Goal: Check status: Check status

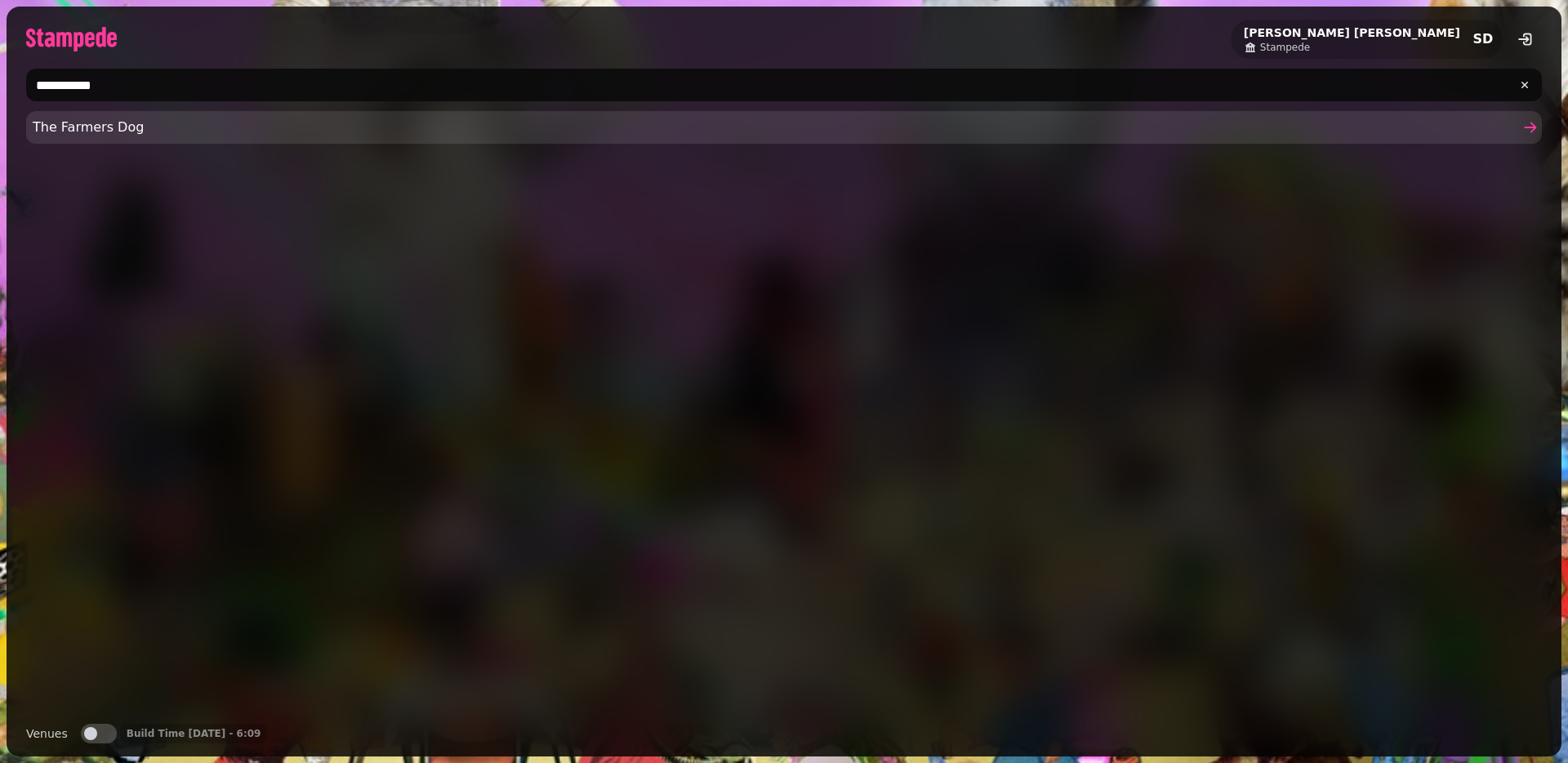
type input "**********"
click at [330, 126] on span "The Farmers Dog" at bounding box center [775, 127] width 1486 height 20
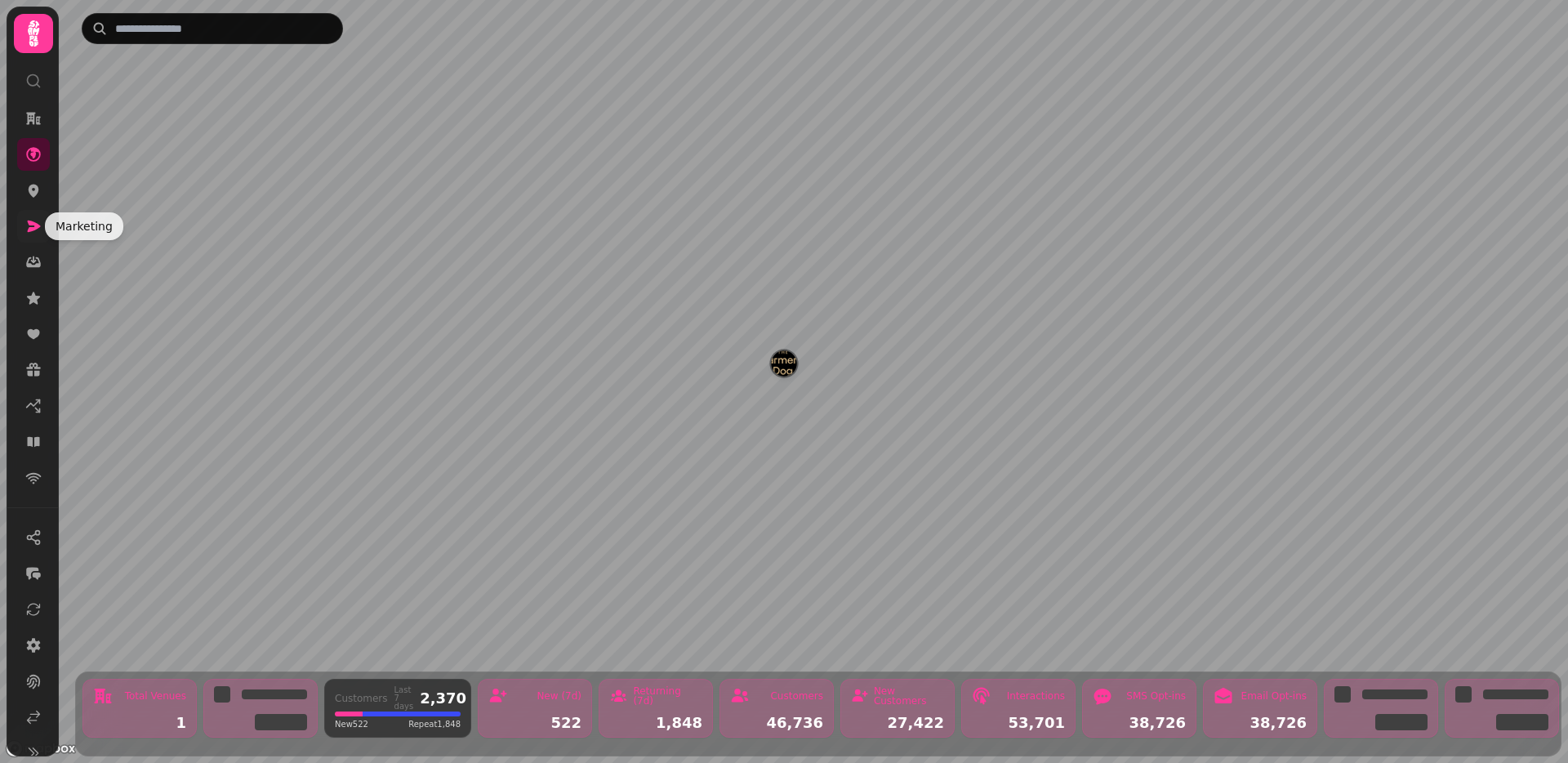
click at [29, 233] on icon at bounding box center [34, 226] width 17 height 17
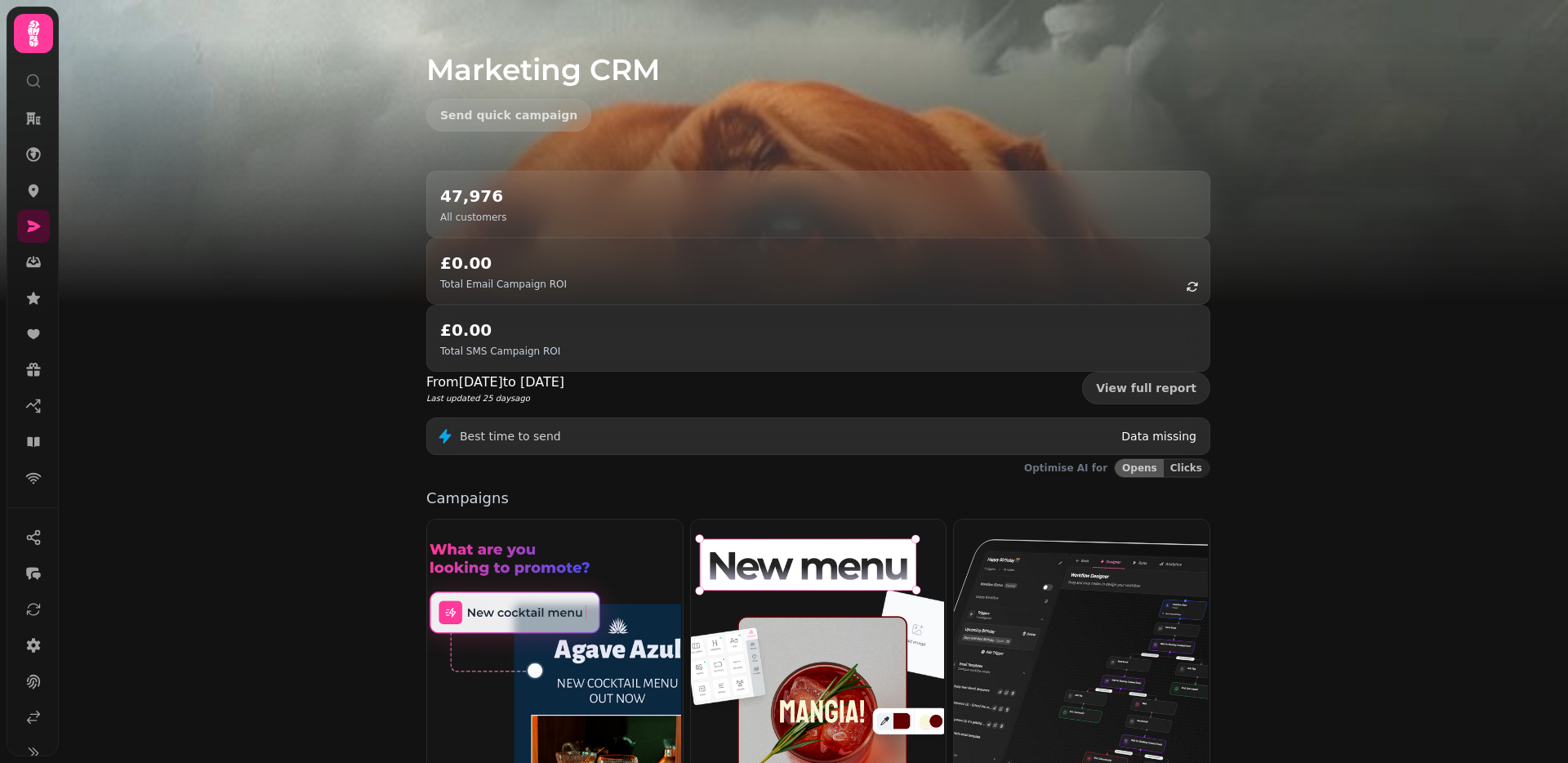
scroll to position [37, 0]
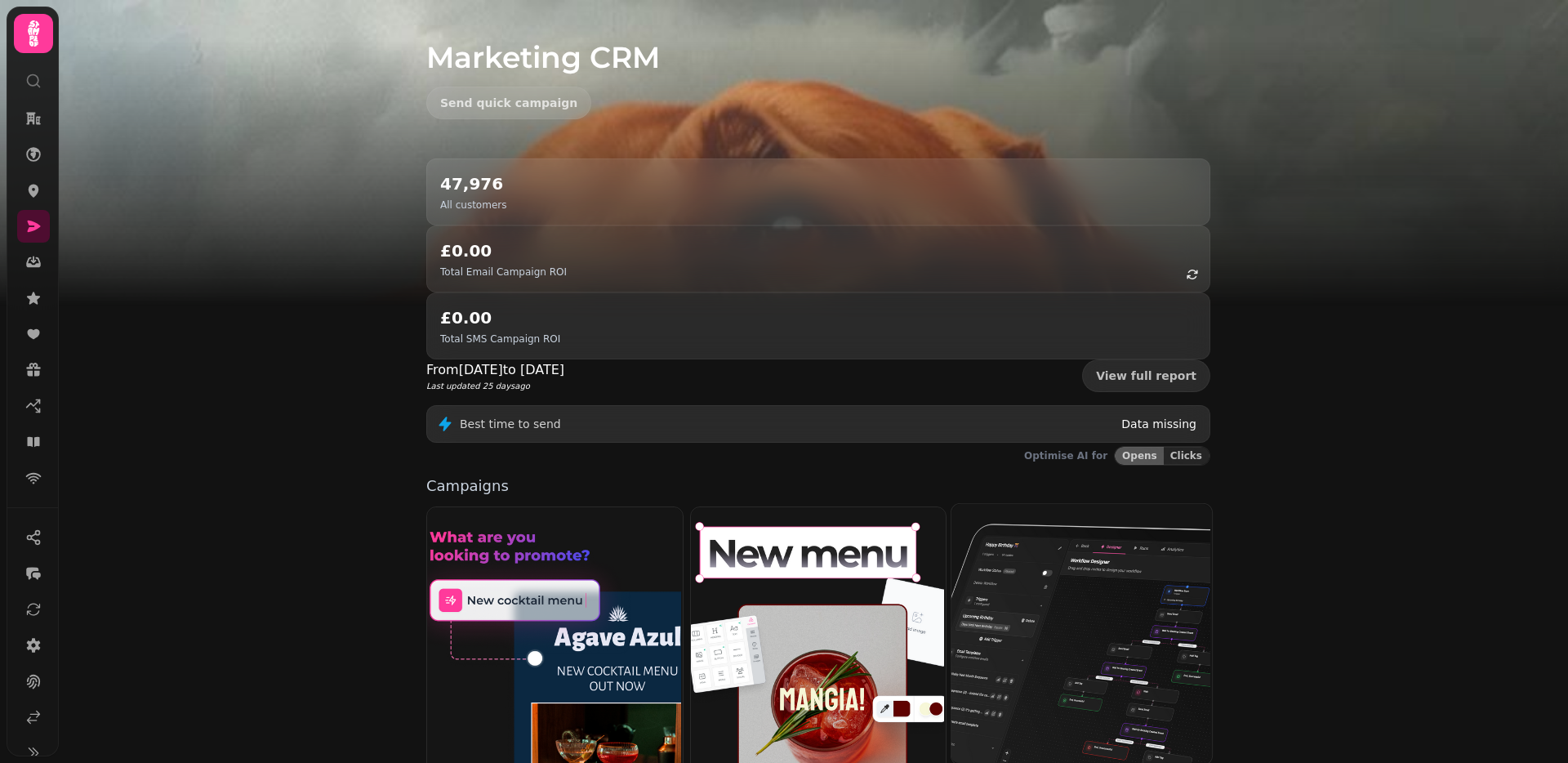
click at [1016, 574] on img at bounding box center [1080, 632] width 260 height 260
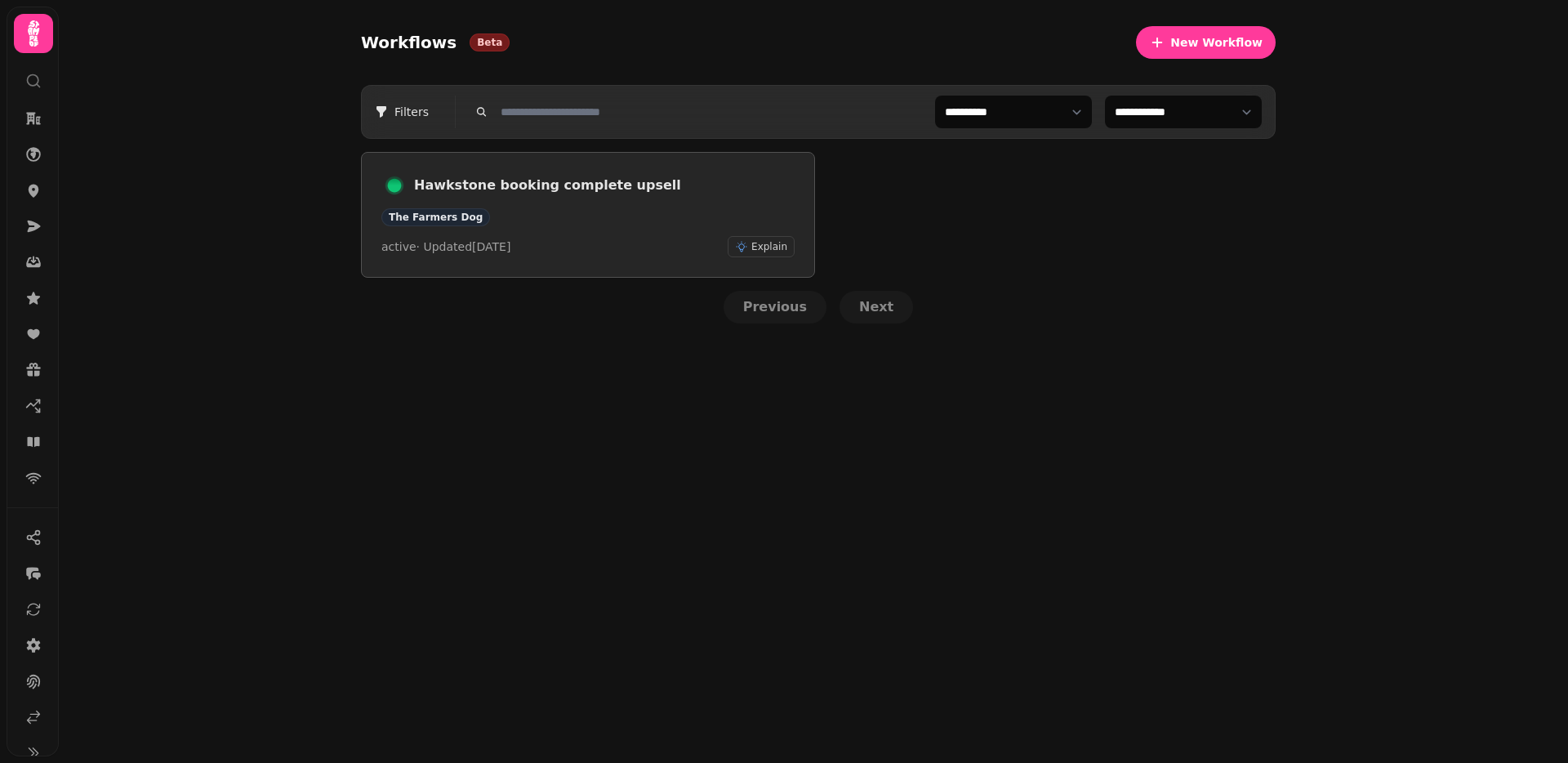
click at [511, 187] on h3 "Hawkstone booking complete upsell" at bounding box center [605, 185] width 381 height 20
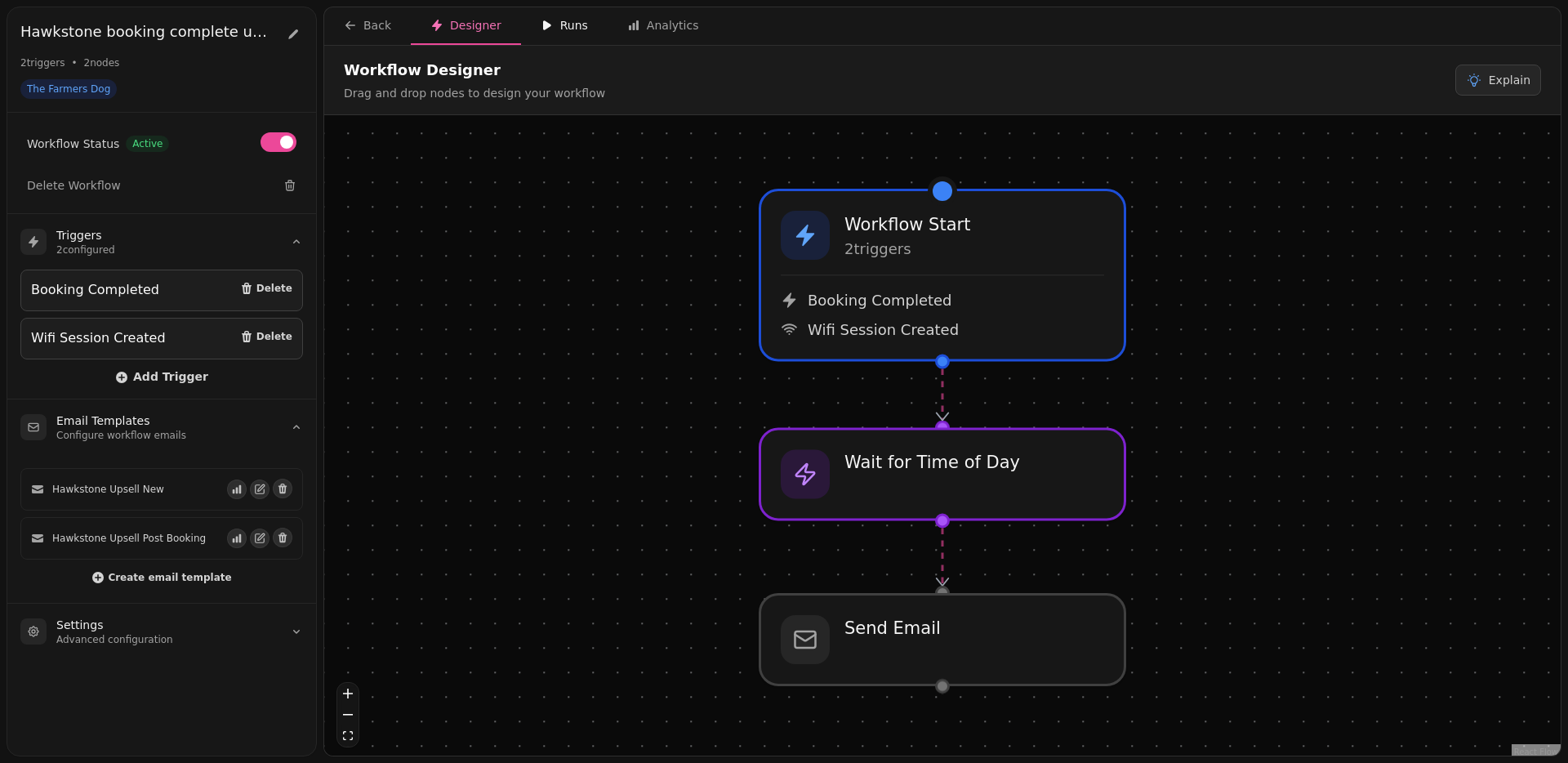
click at [574, 29] on div "Runs" at bounding box center [564, 25] width 47 height 17
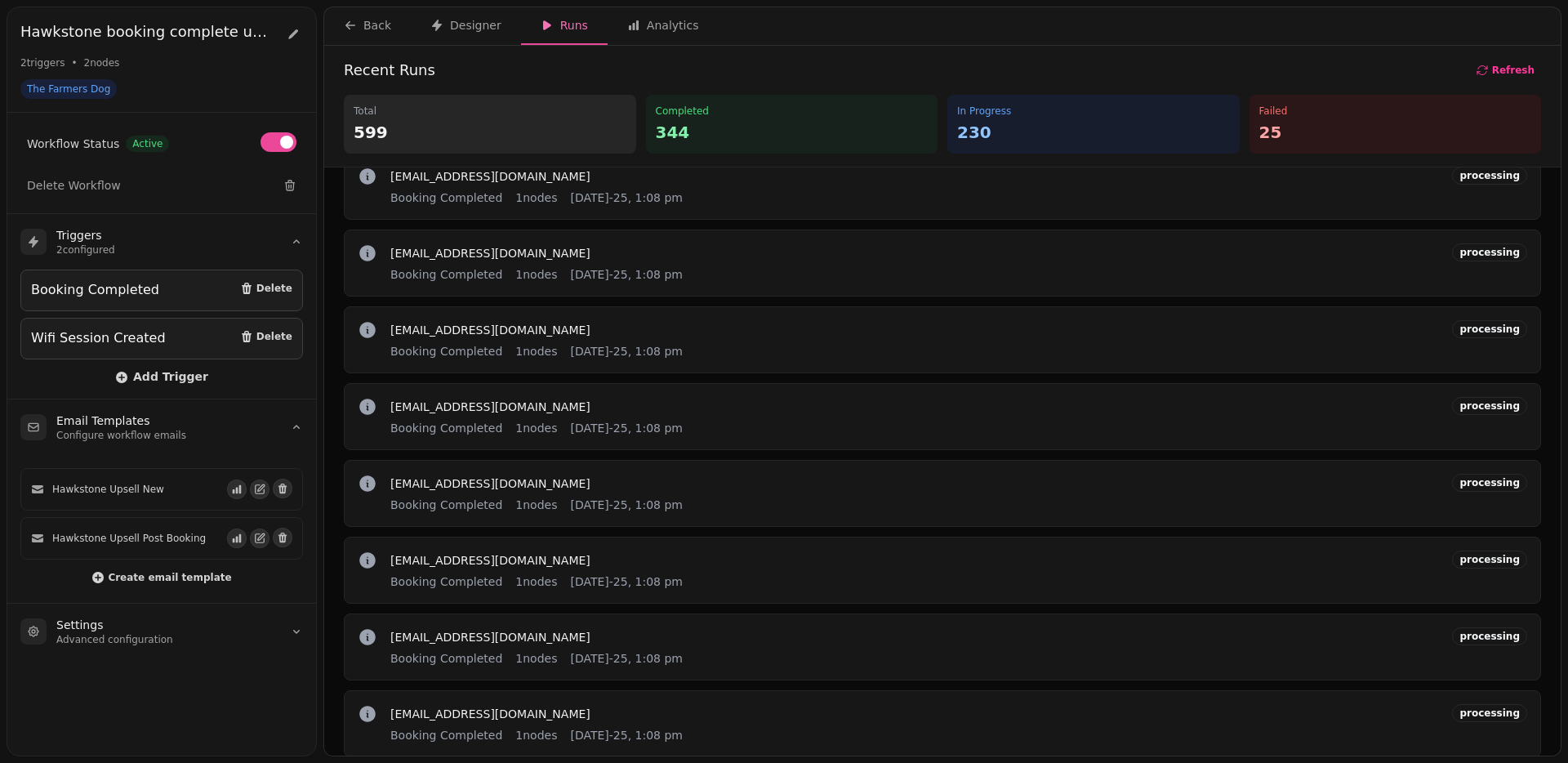
scroll to position [624, 0]
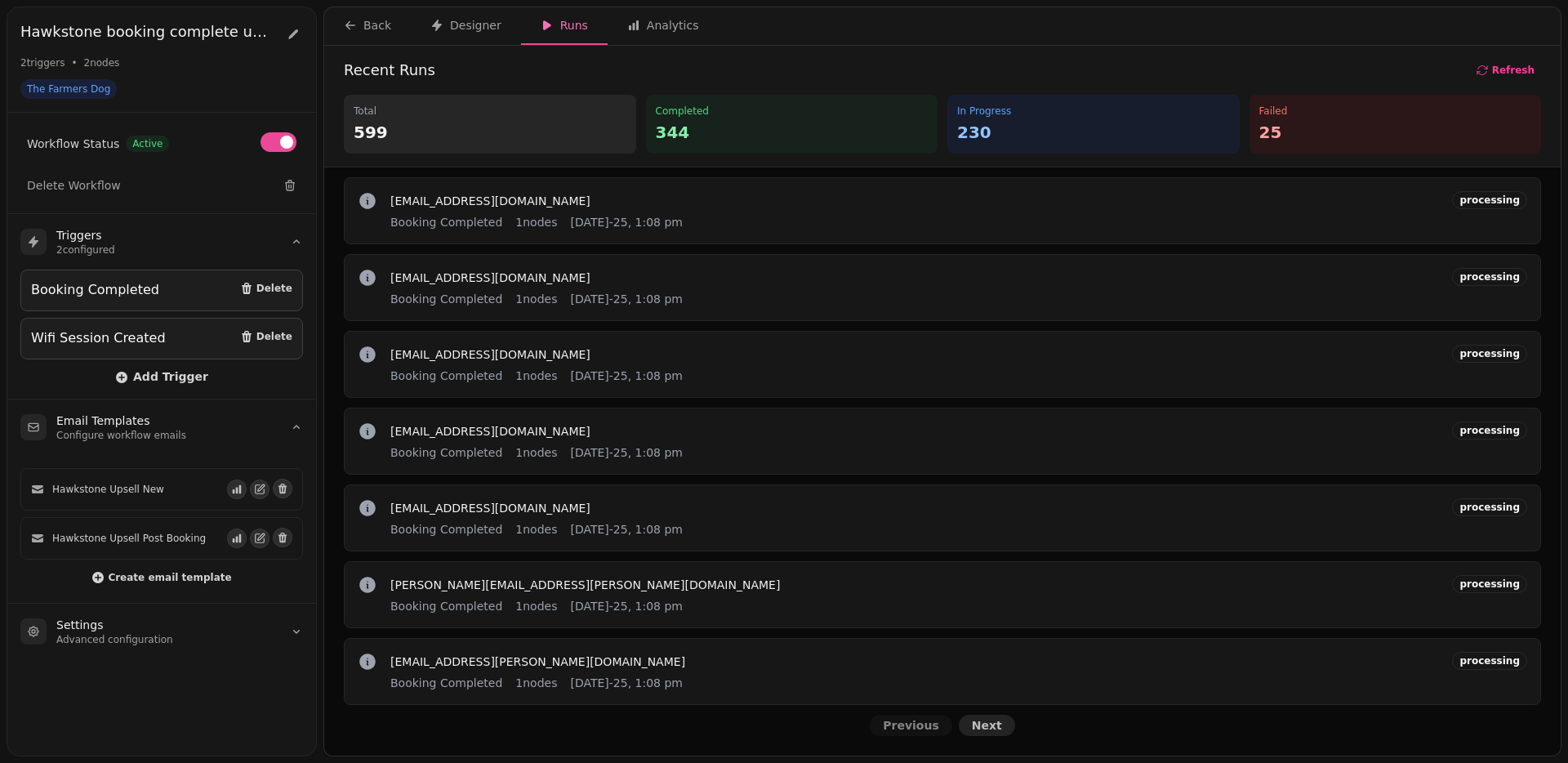
click at [991, 723] on span "Next" at bounding box center [987, 726] width 31 height 12
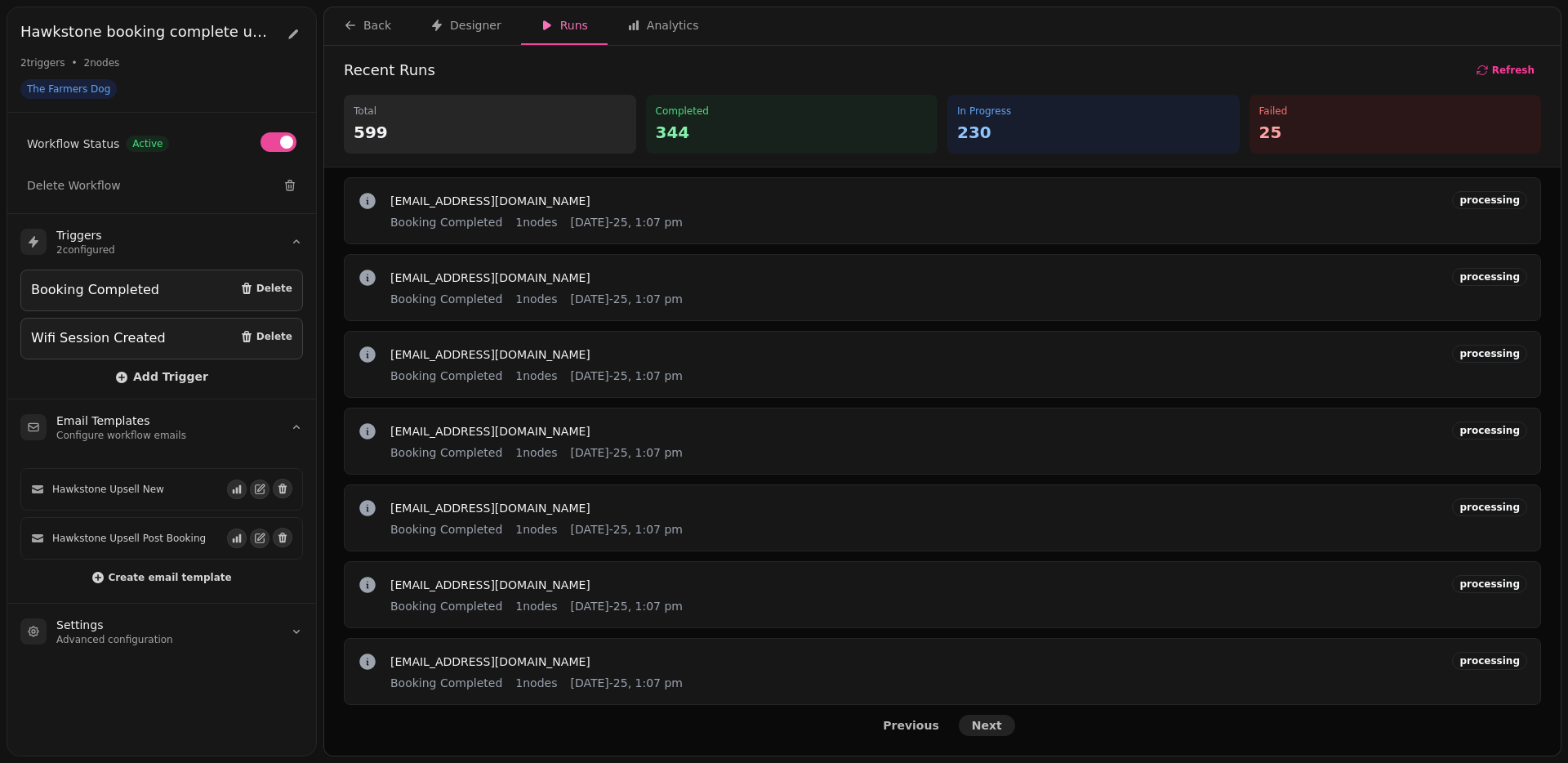
click at [991, 723] on span "Next" at bounding box center [987, 726] width 31 height 12
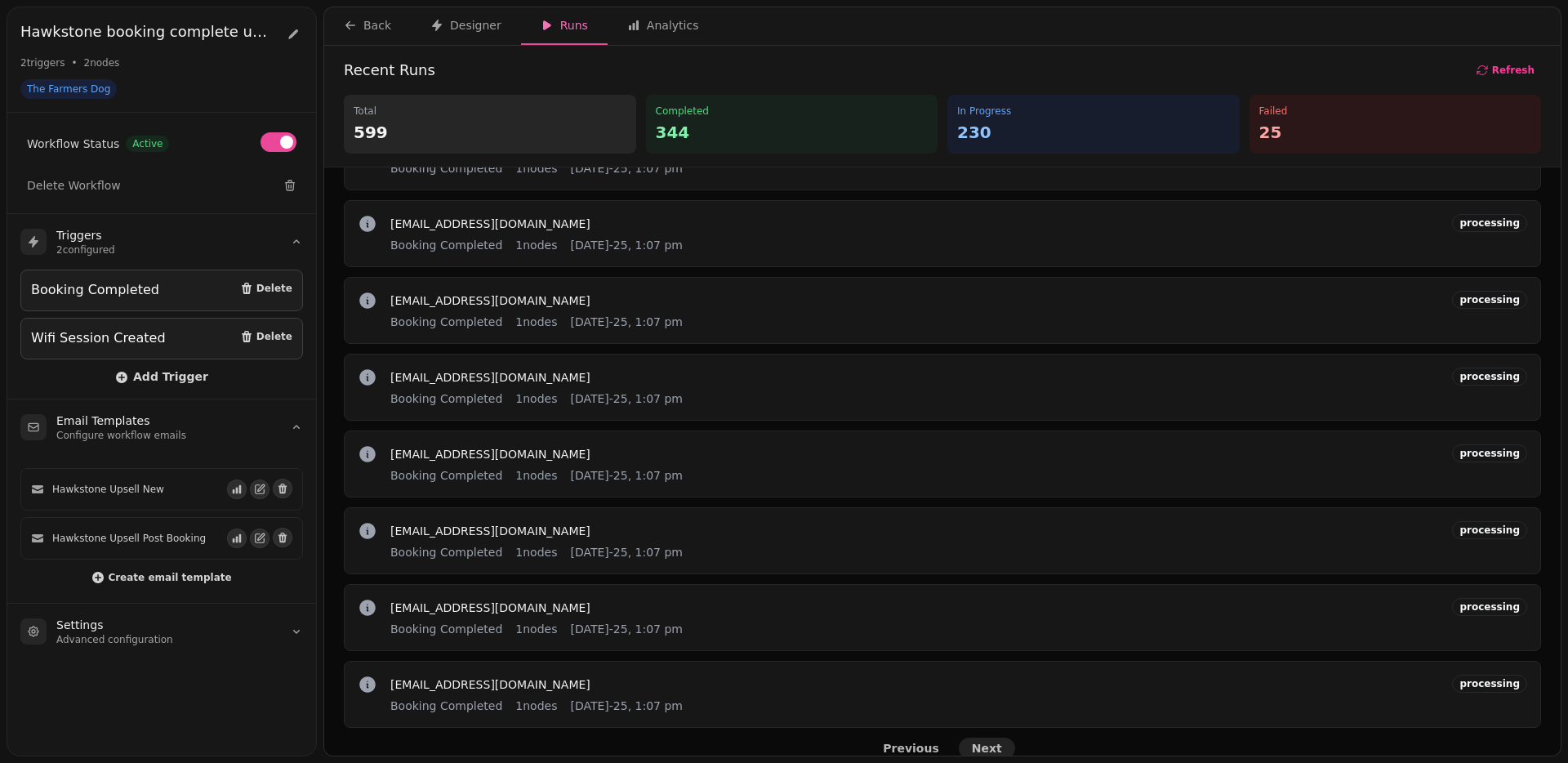
scroll to position [624, 0]
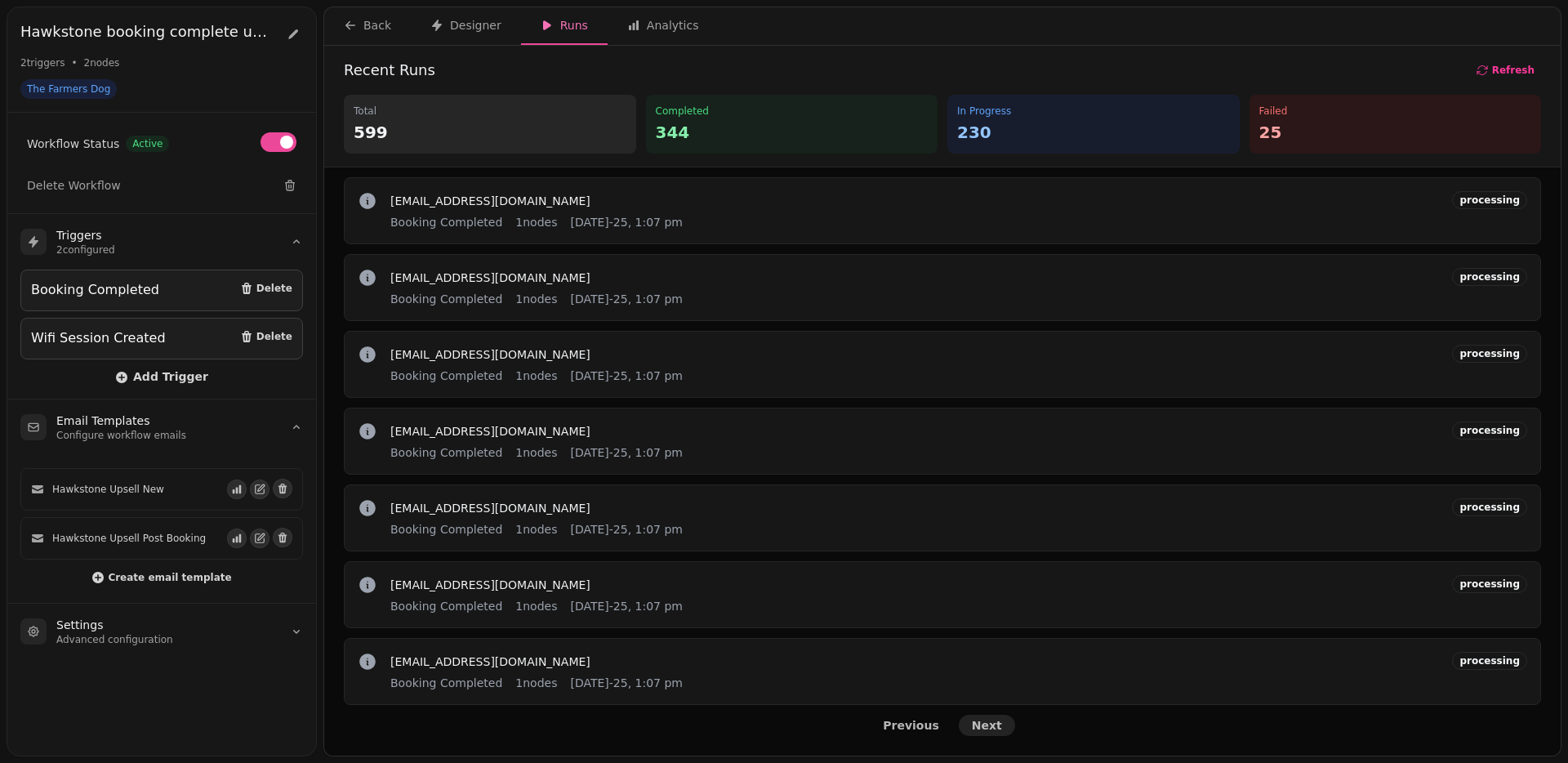
click at [991, 723] on span "Next" at bounding box center [987, 726] width 31 height 12
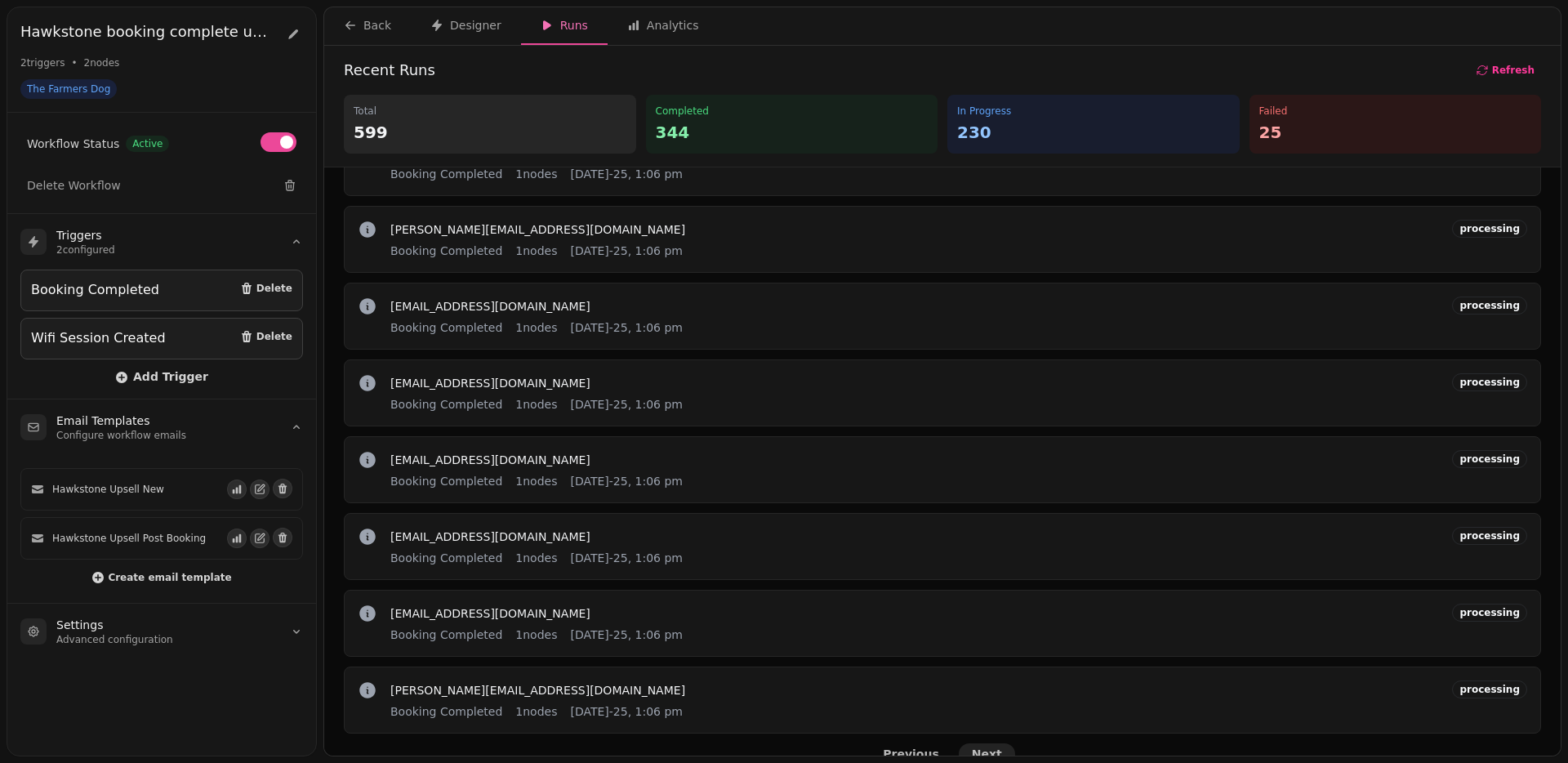
scroll to position [624, 0]
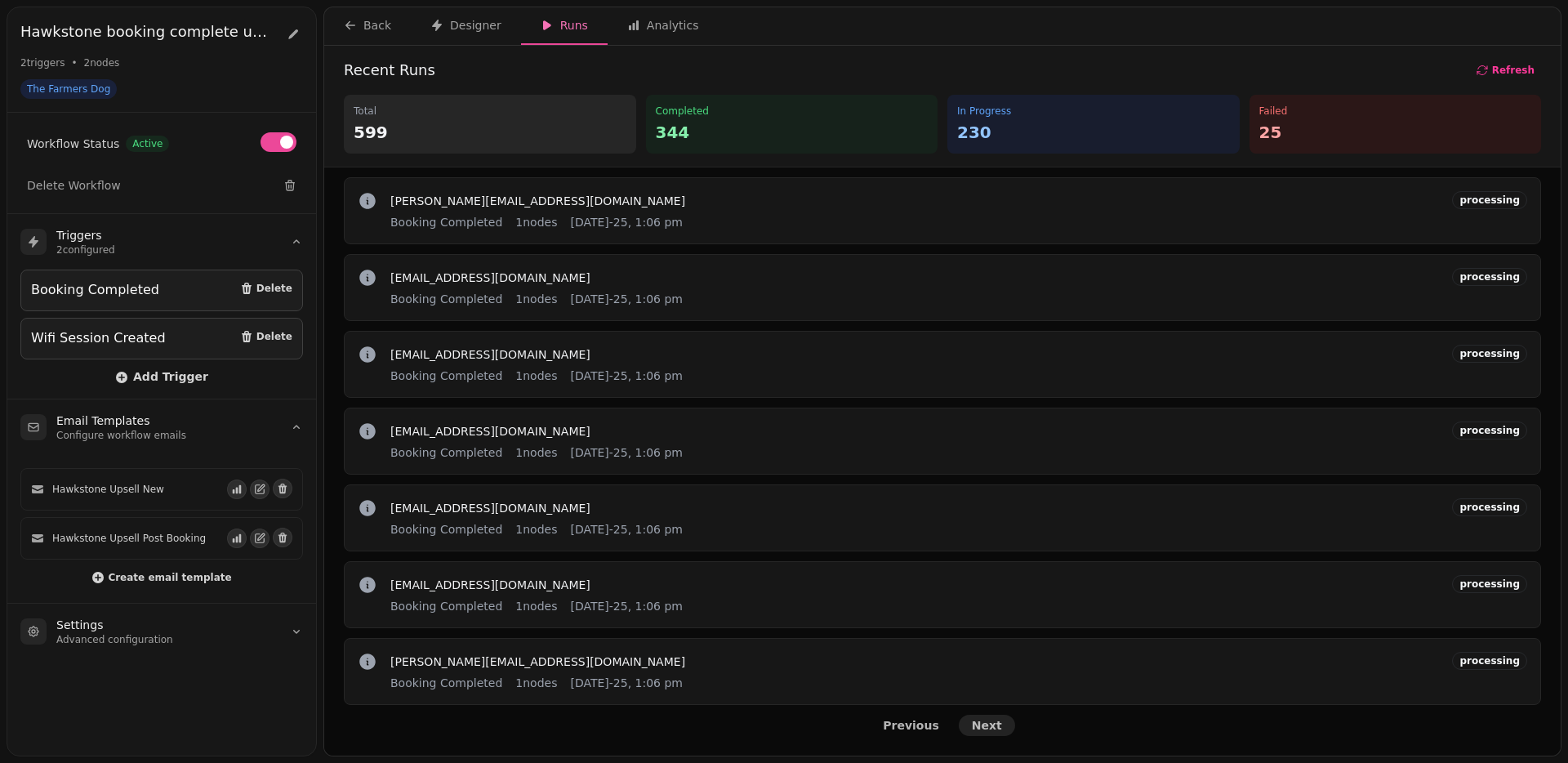
click at [991, 723] on span "Next" at bounding box center [987, 726] width 31 height 12
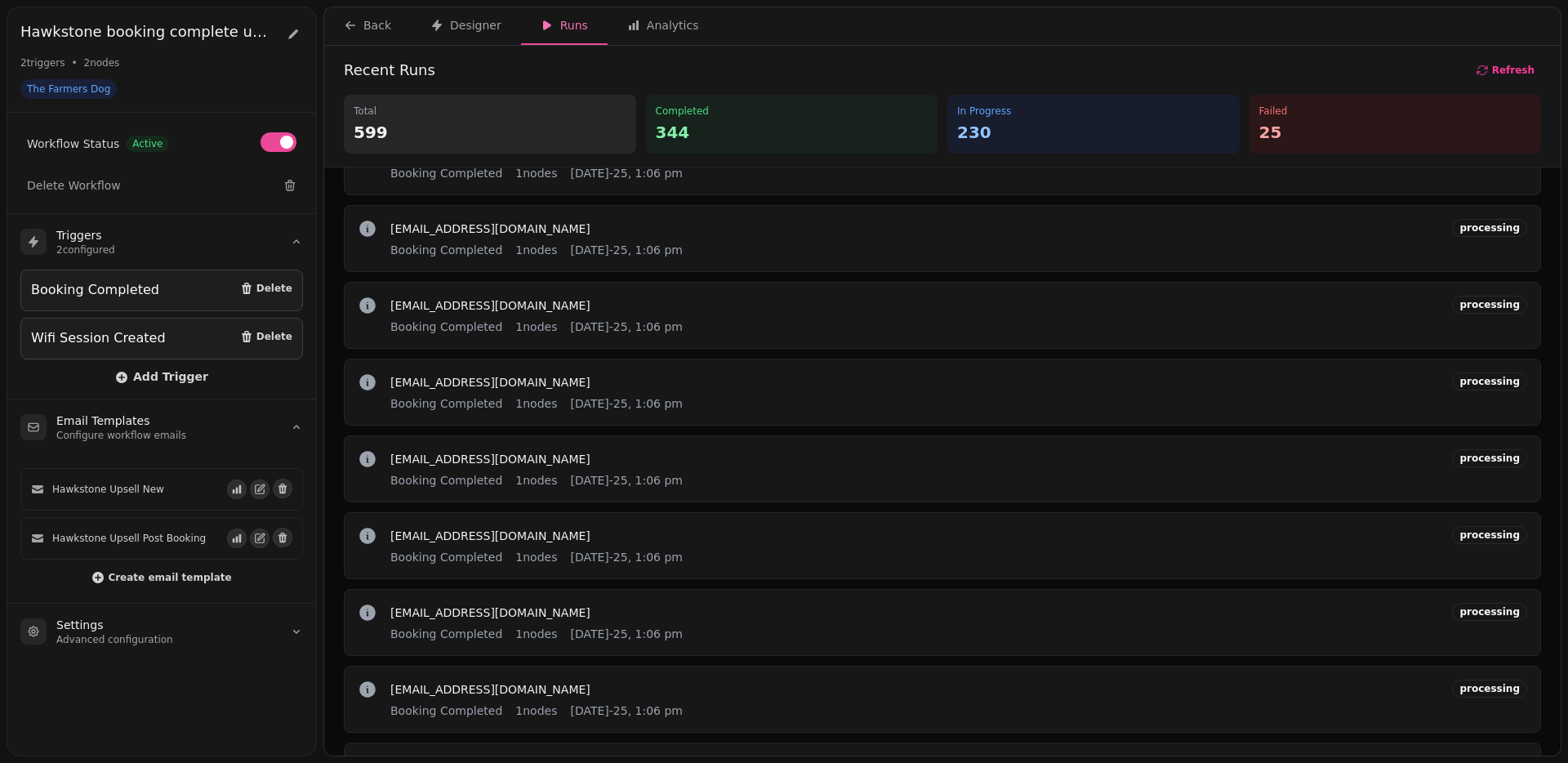
scroll to position [624, 0]
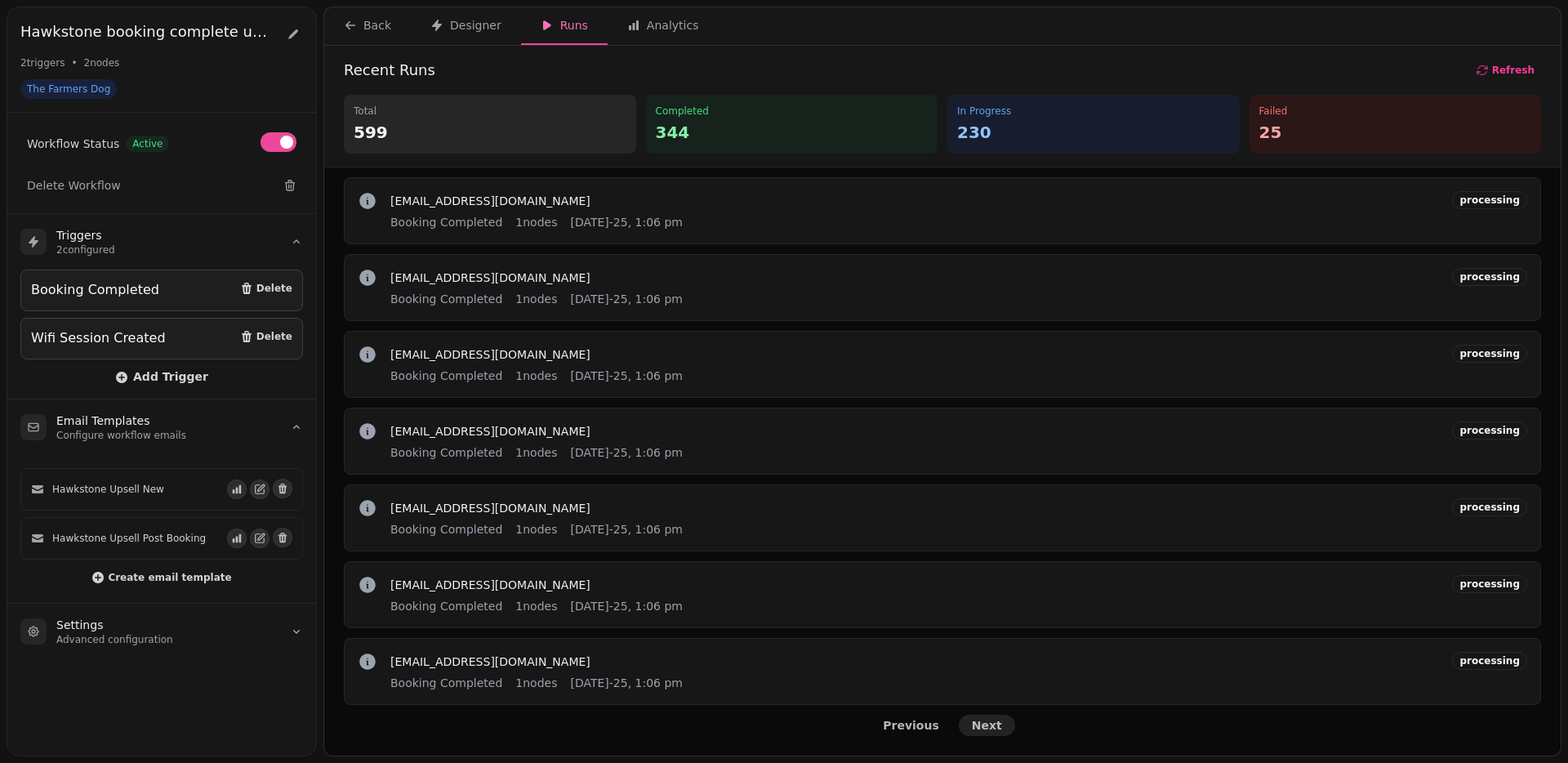
click at [991, 723] on span "Next" at bounding box center [987, 726] width 31 height 12
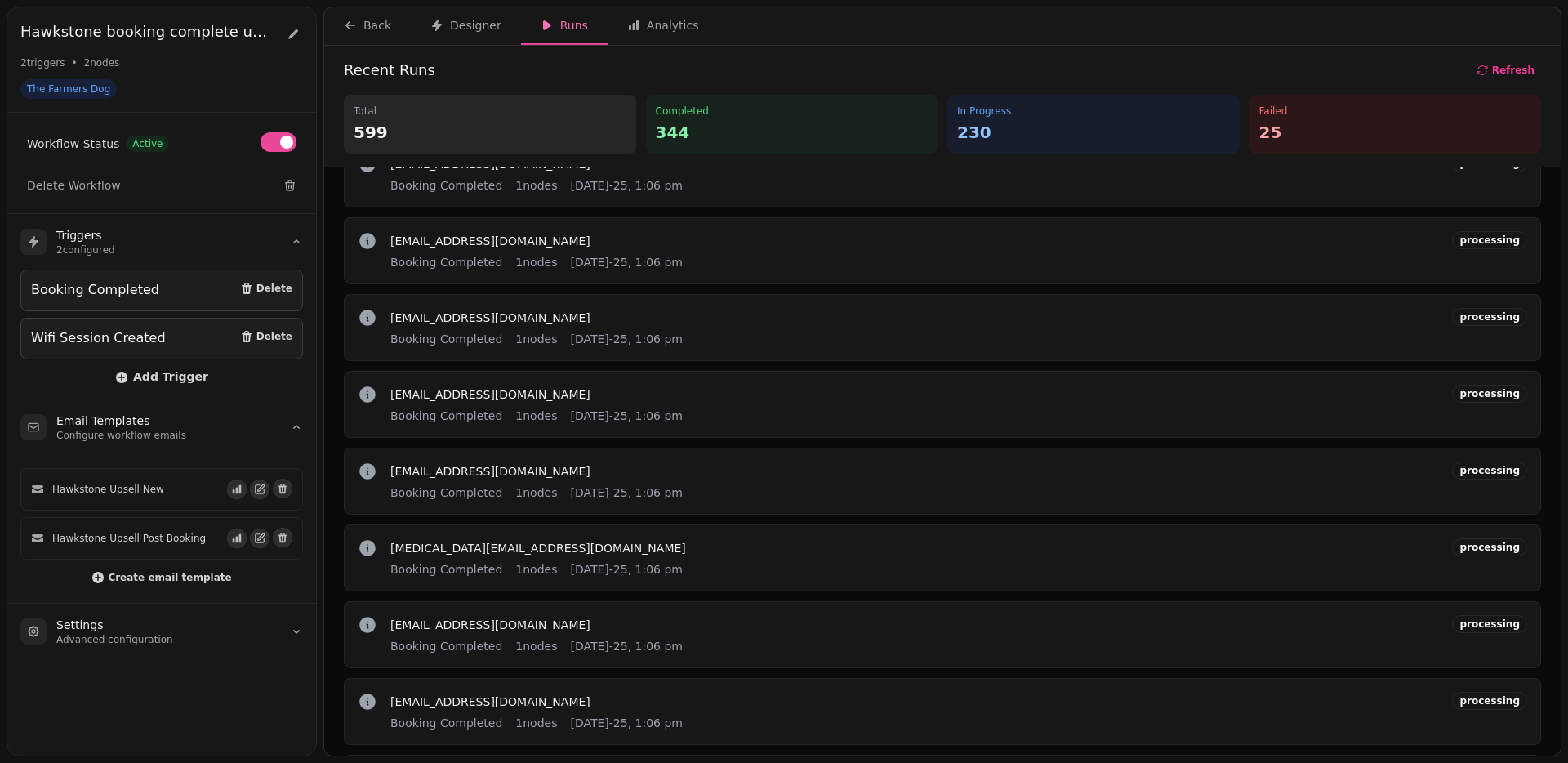
scroll to position [624, 0]
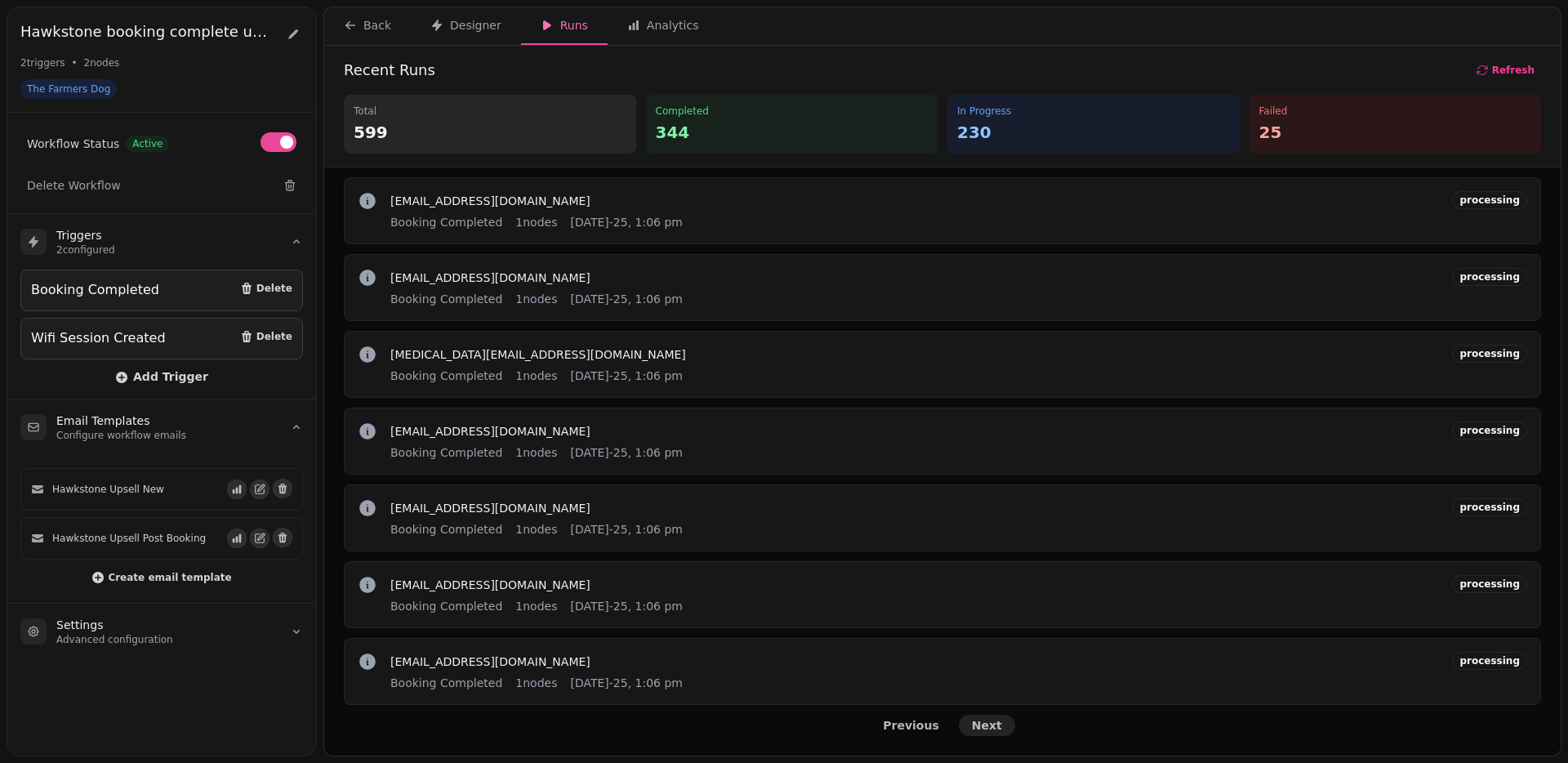
click at [991, 723] on span "Next" at bounding box center [987, 726] width 31 height 12
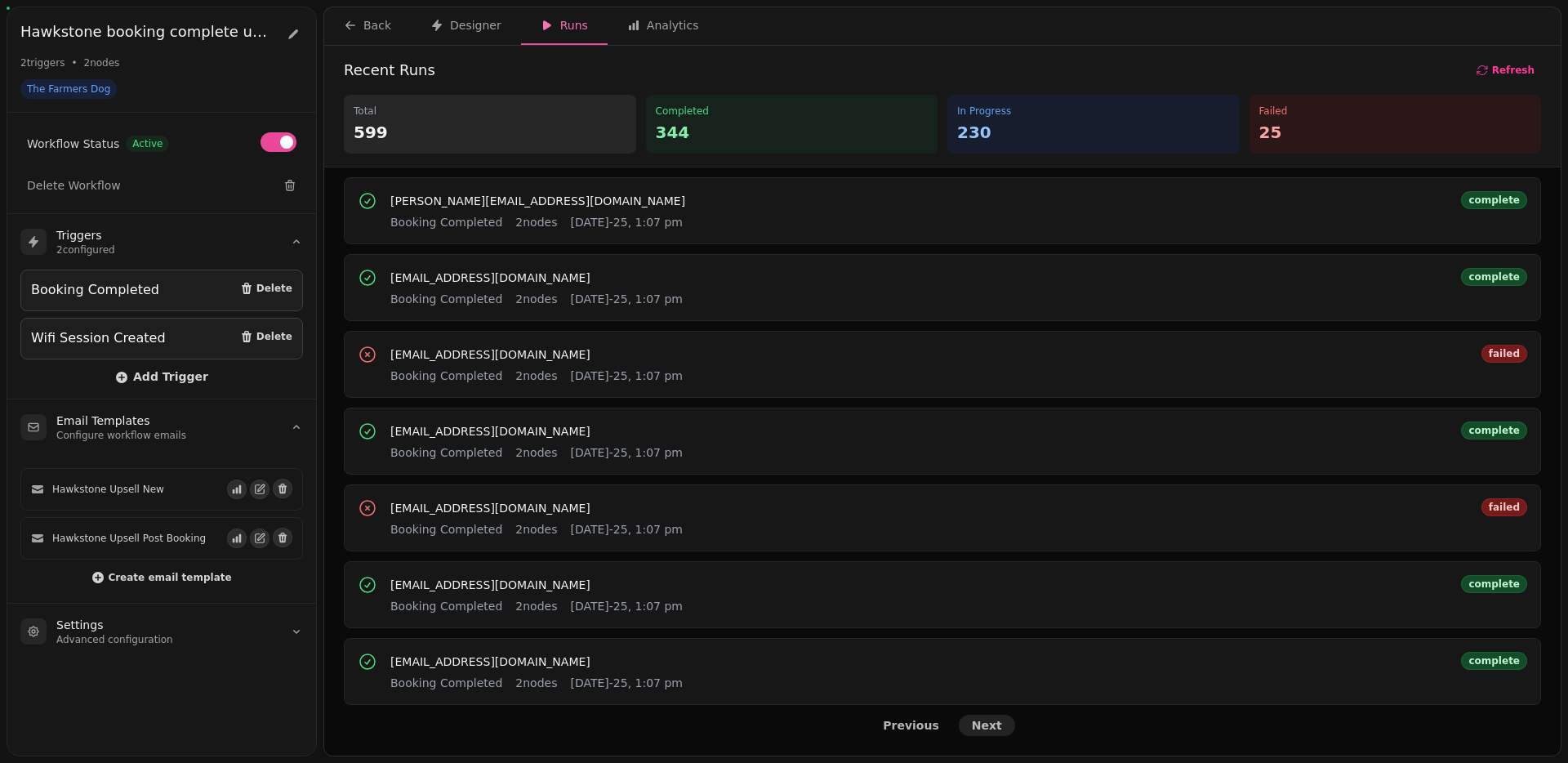
click at [991, 723] on span "Next" at bounding box center [987, 726] width 31 height 12
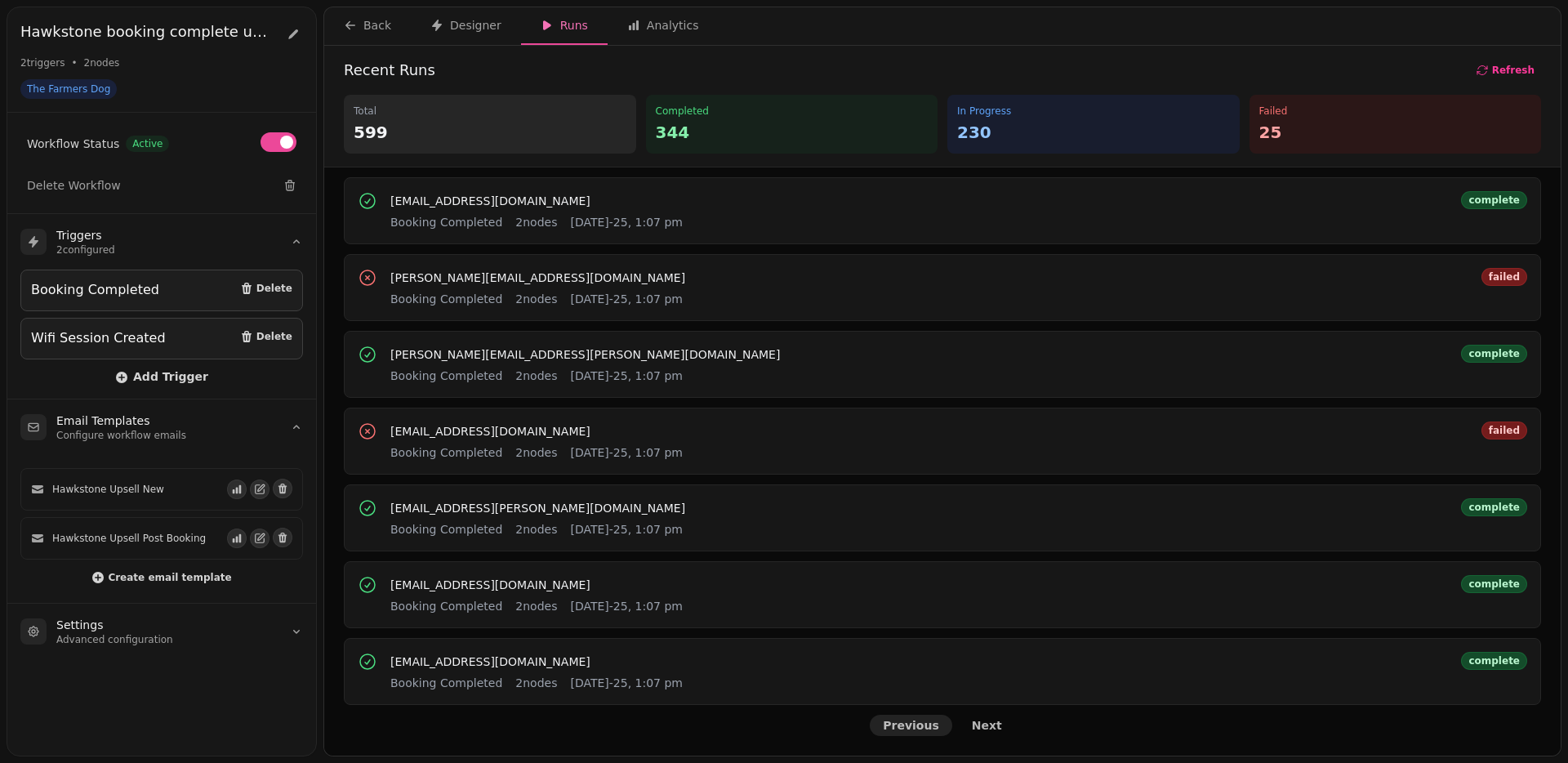
click at [915, 725] on span "Previous" at bounding box center [910, 726] width 56 height 12
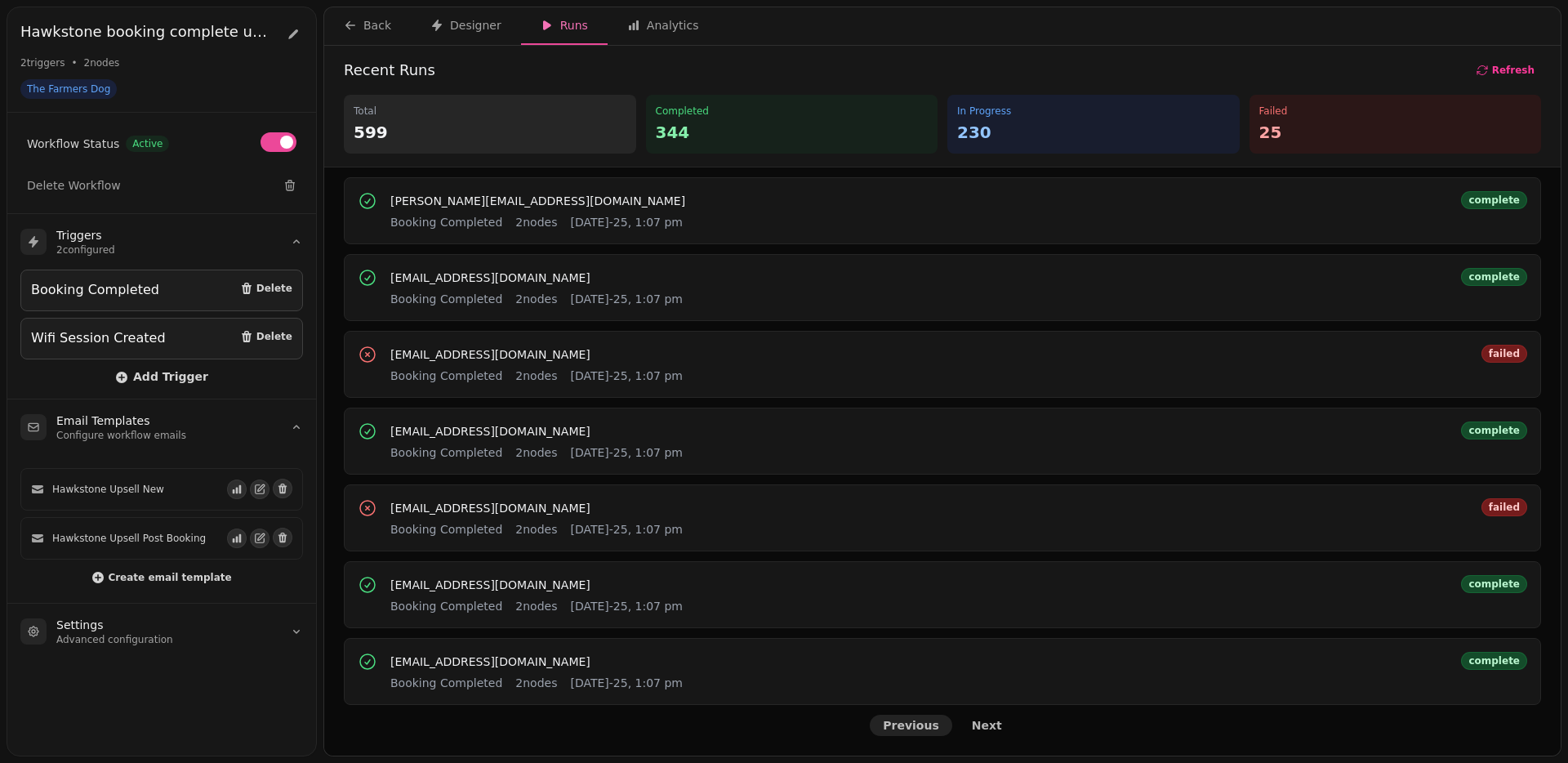
click at [923, 728] on span "Previous" at bounding box center [910, 726] width 56 height 12
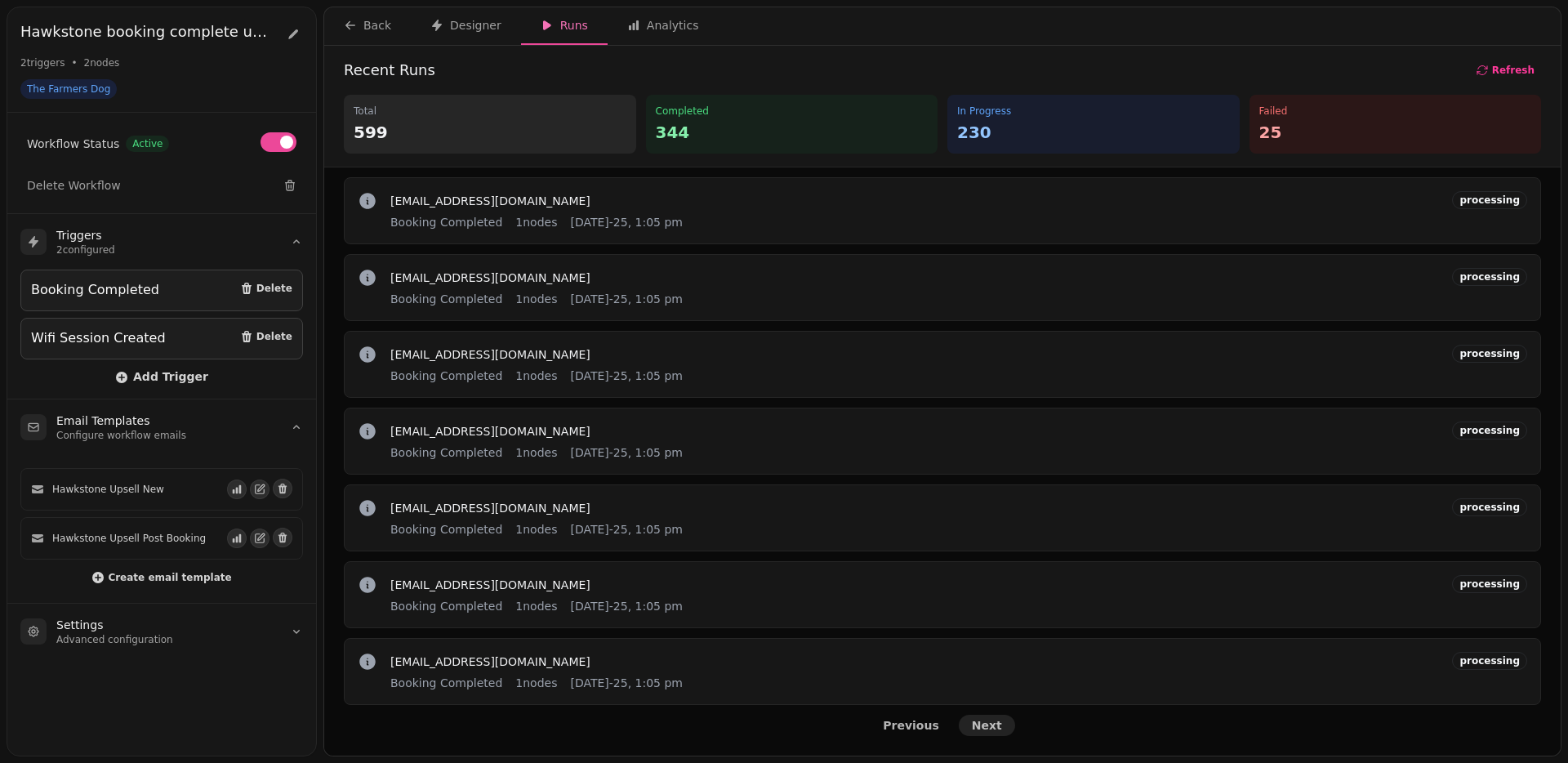
click at [976, 724] on span "Next" at bounding box center [987, 726] width 31 height 12
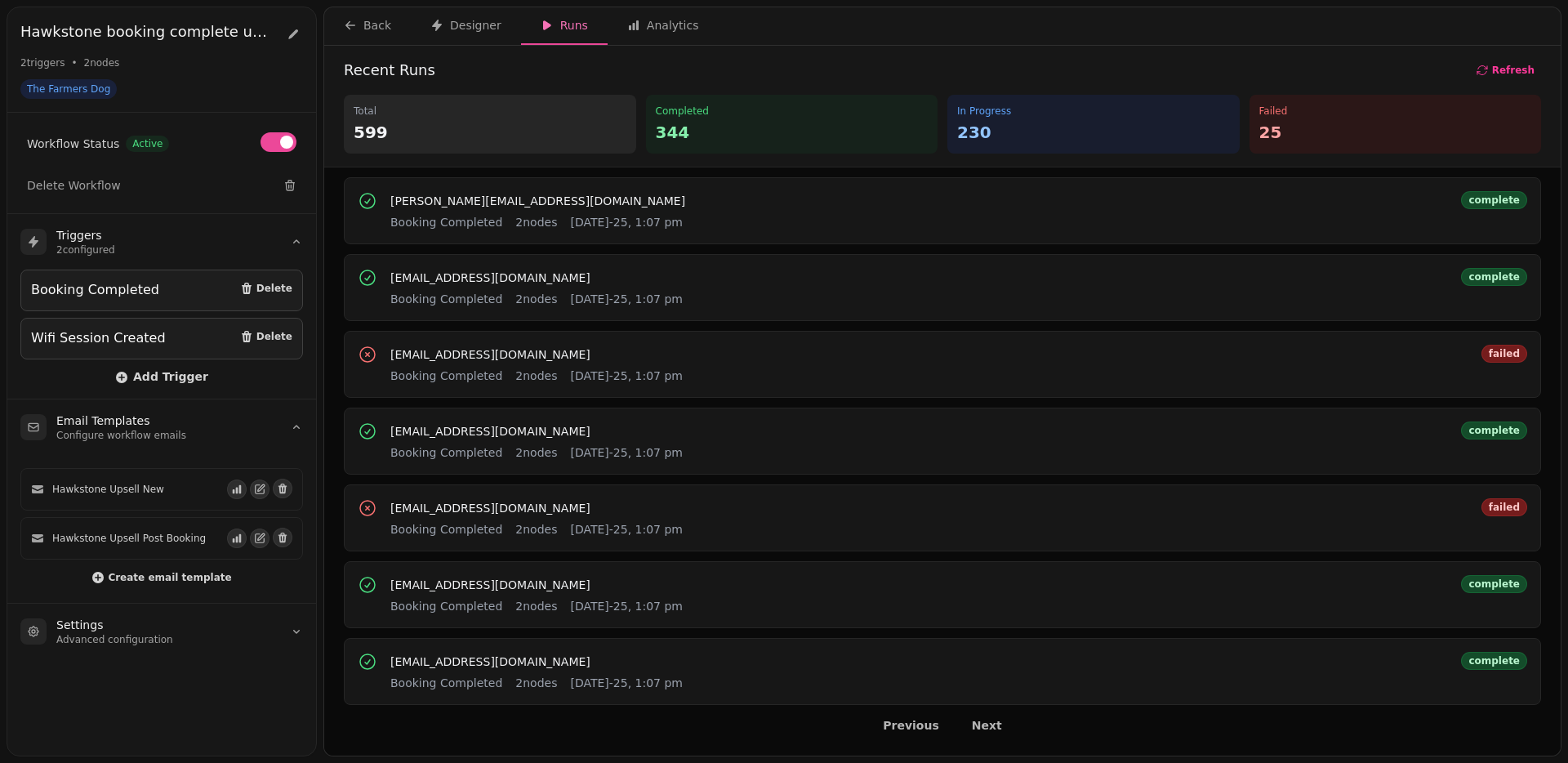
scroll to position [0, 0]
click at [488, 354] on span "[EMAIL_ADDRESS][DOMAIN_NAME]" at bounding box center [490, 355] width 200 height 12
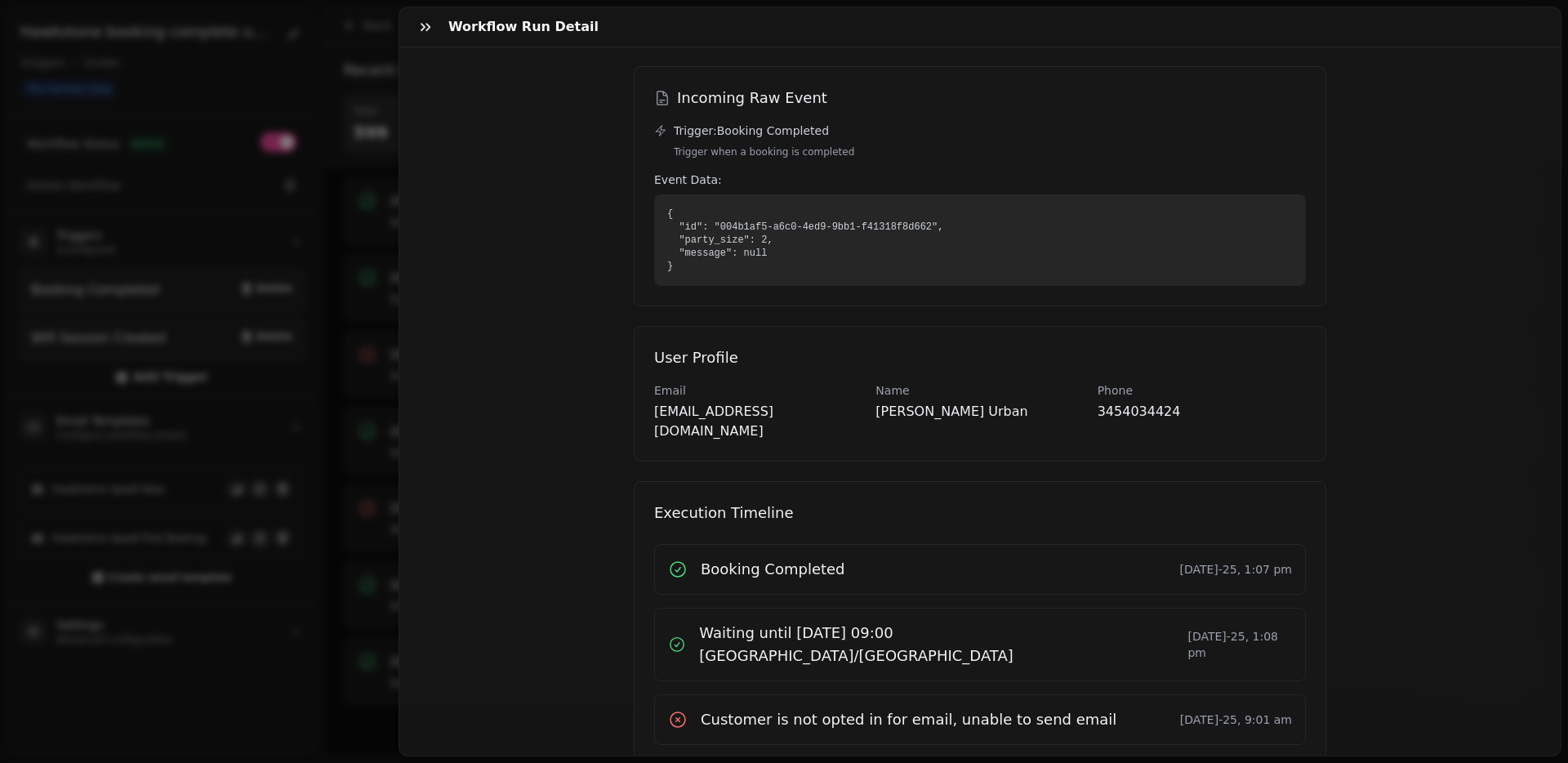
click at [790, 708] on h3 "Customer is not opted in for email, unable to send email" at bounding box center [909, 719] width 416 height 23
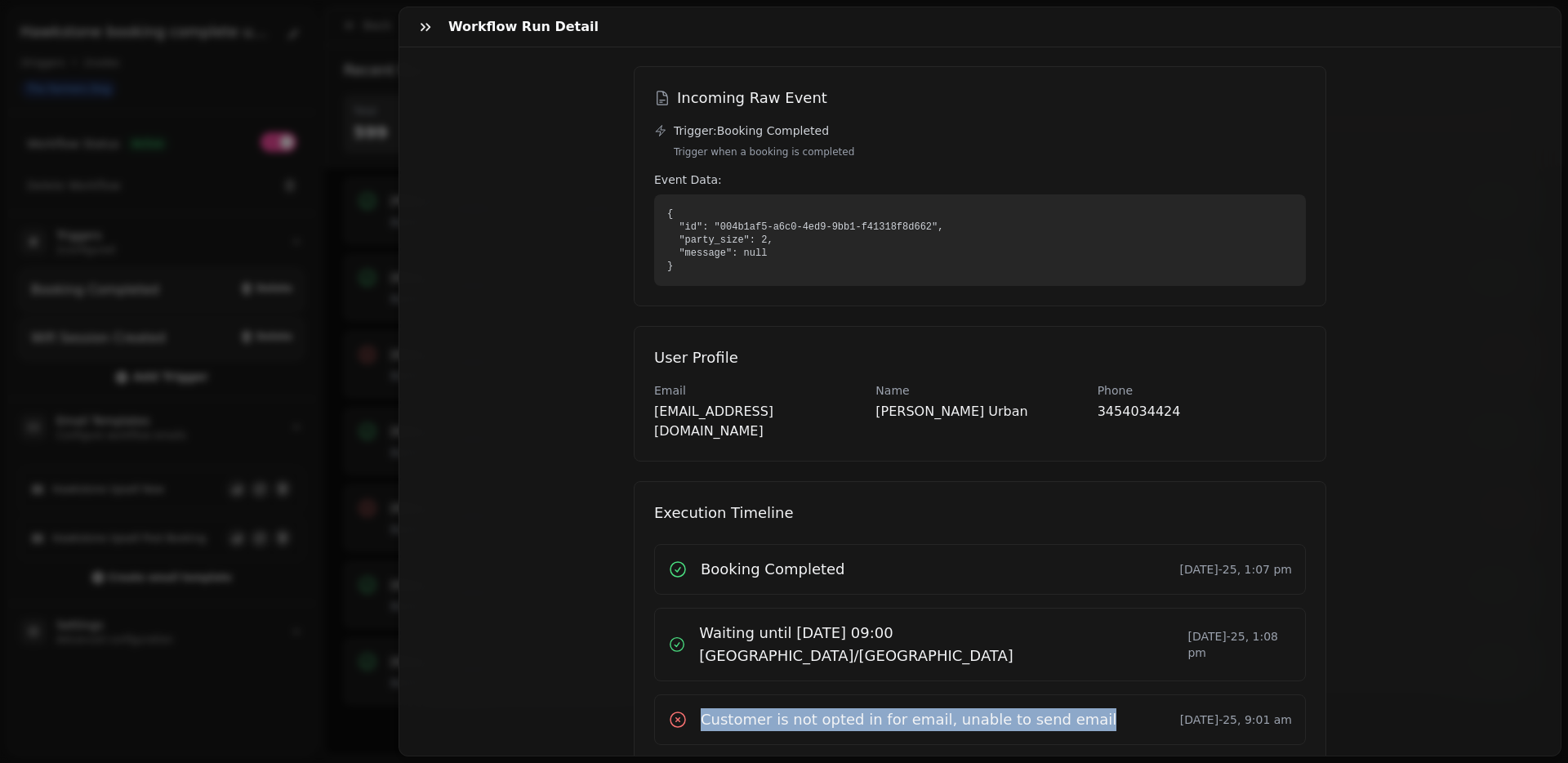
click at [790, 708] on h3 "Customer is not opted in for email, unable to send email" at bounding box center [909, 719] width 416 height 23
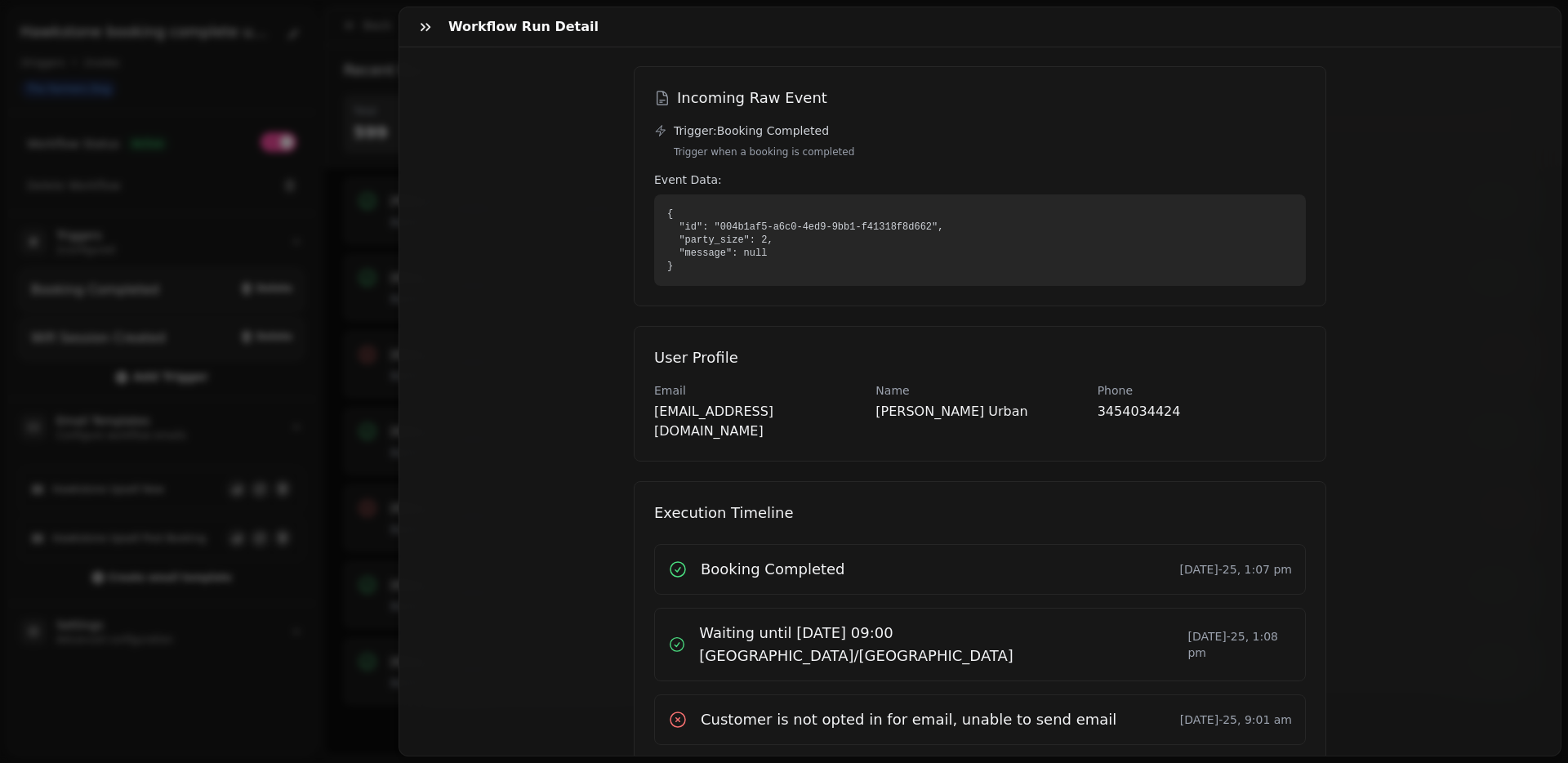
click at [286, 609] on div "Workflow Run Detail [EMAIL_ADDRESS][DOMAIN_NAME] Booking Completed [DATE]-25, 1…" at bounding box center [784, 394] width 1568 height 736
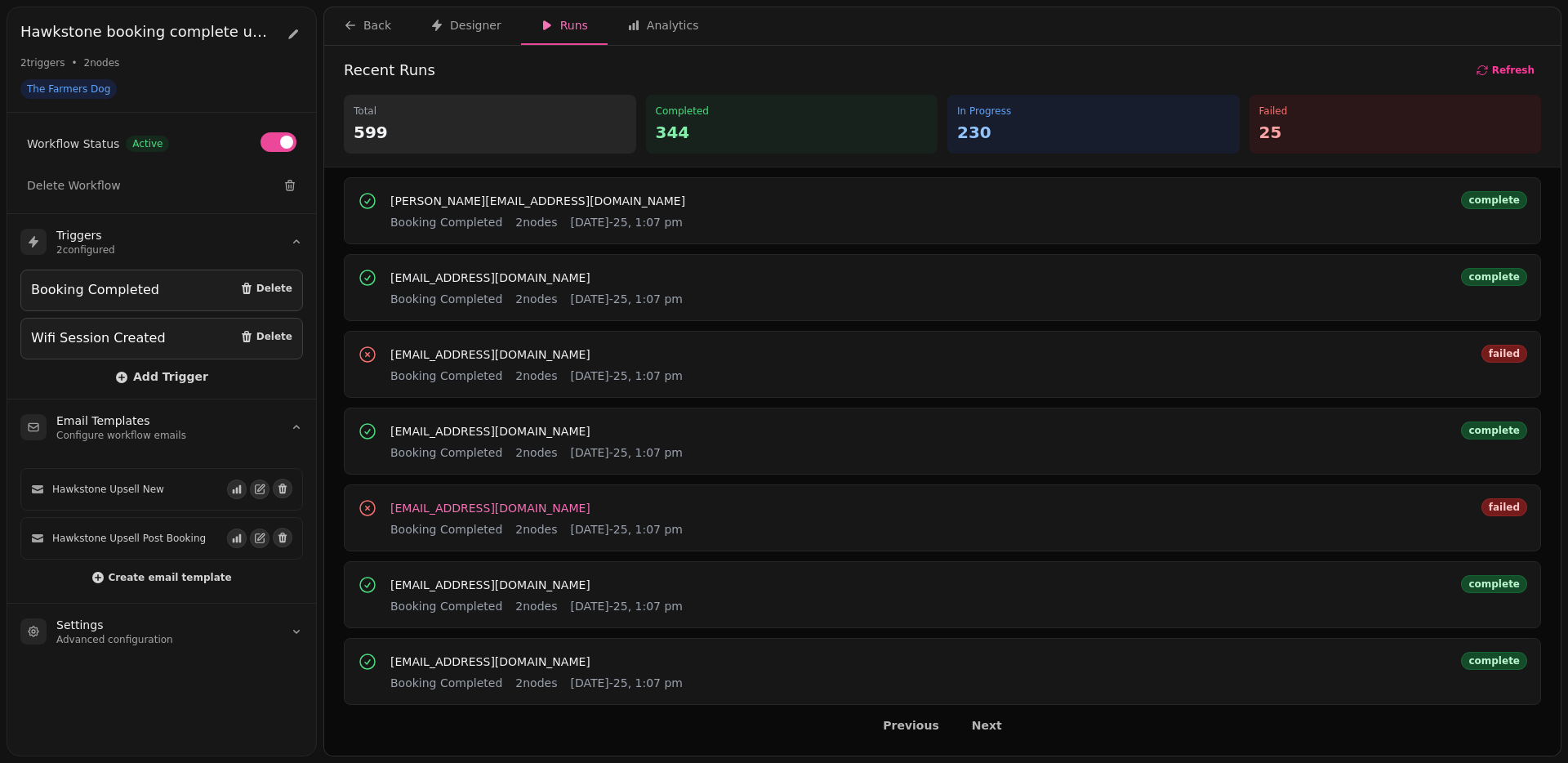
click at [431, 514] on span "[EMAIL_ADDRESS][DOMAIN_NAME]" at bounding box center [490, 508] width 200 height 12
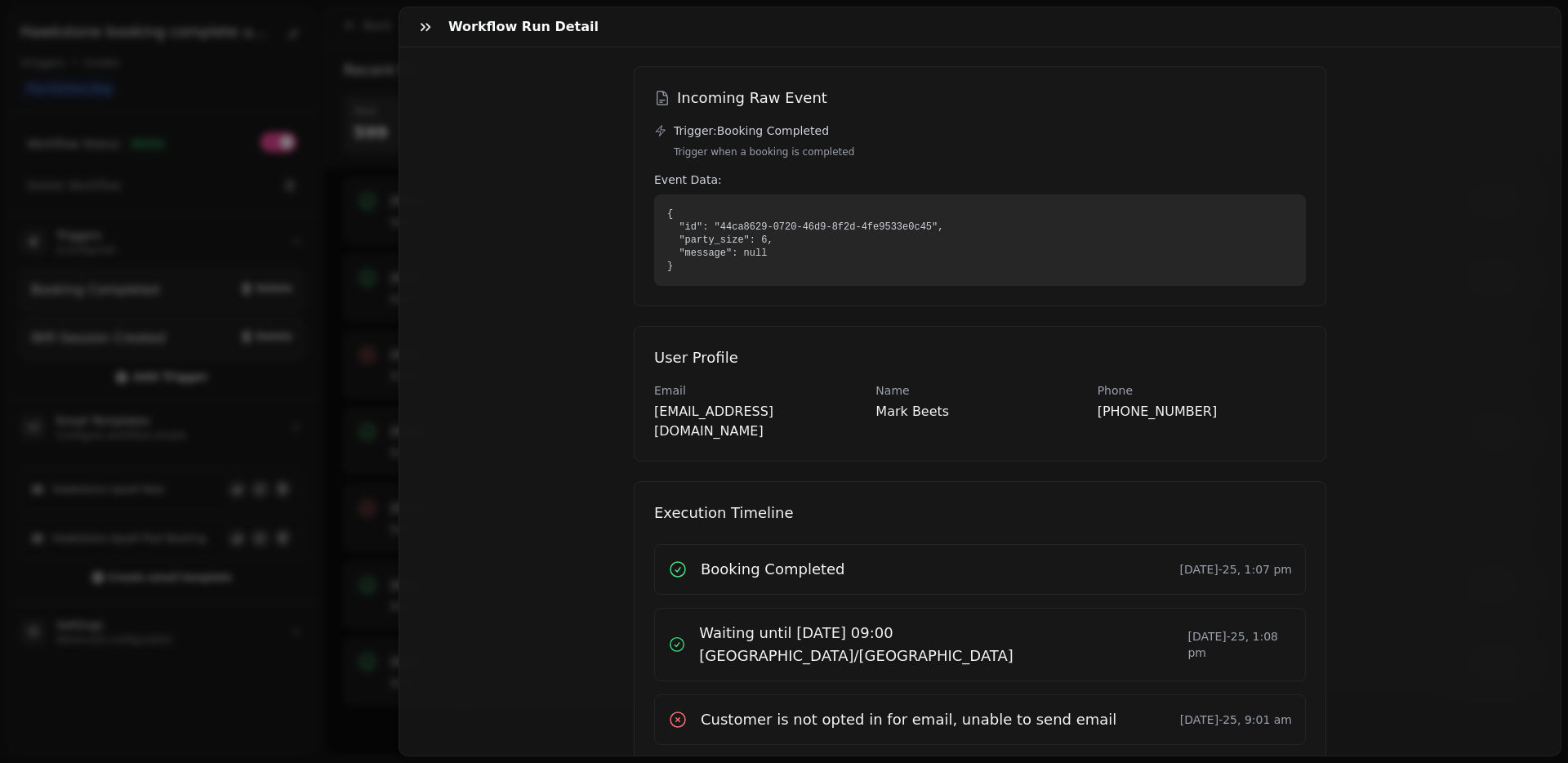
click at [386, 570] on div "Workflow Run Detail [EMAIL_ADDRESS][DOMAIN_NAME] Booking Completed [DATE]-25, 1…" at bounding box center [784, 394] width 1568 height 736
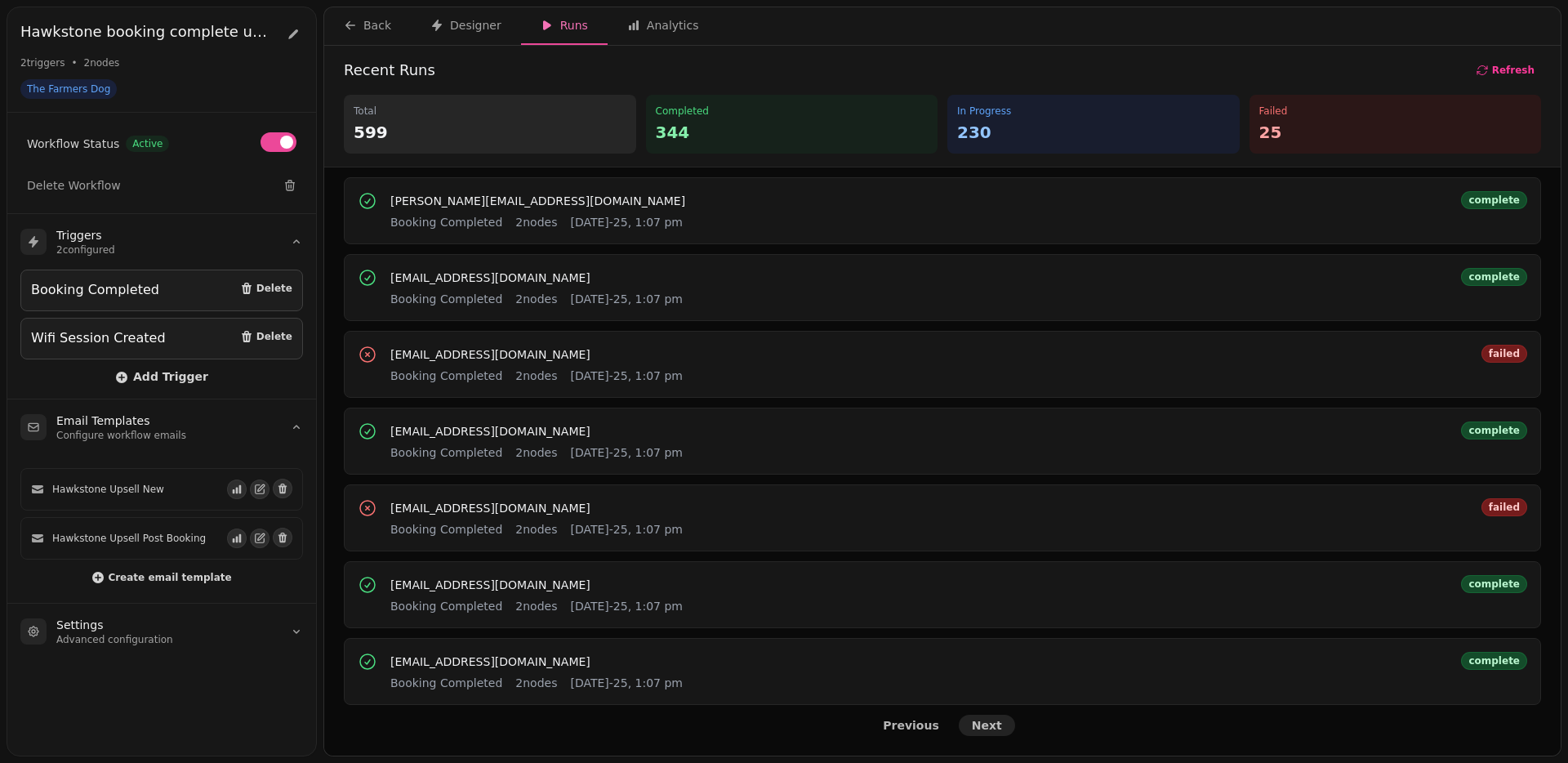
click at [981, 726] on span "Next" at bounding box center [987, 726] width 31 height 12
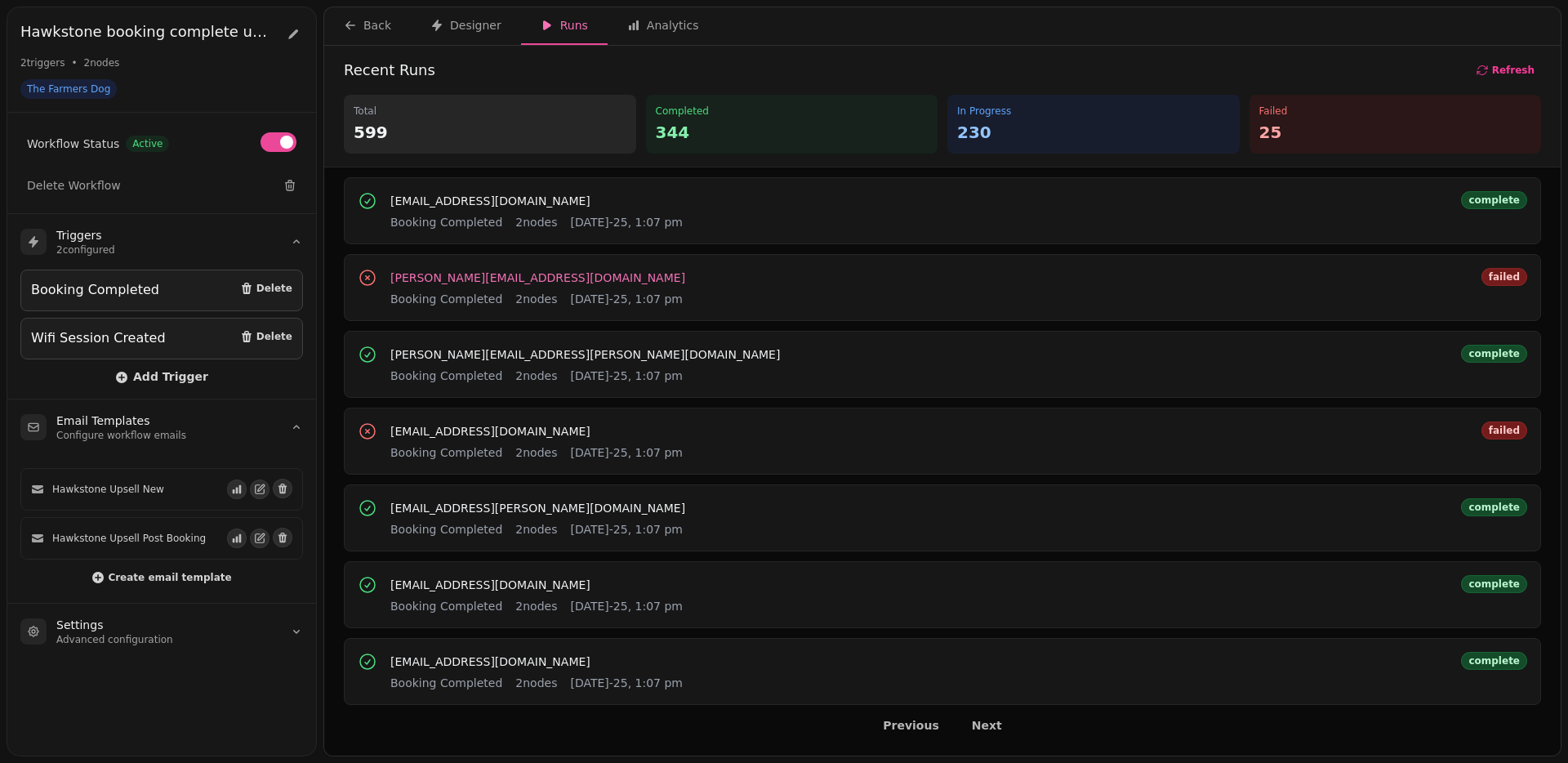
click at [491, 273] on span "[PERSON_NAME][EMAIL_ADDRESS][DOMAIN_NAME]" at bounding box center [537, 278] width 295 height 12
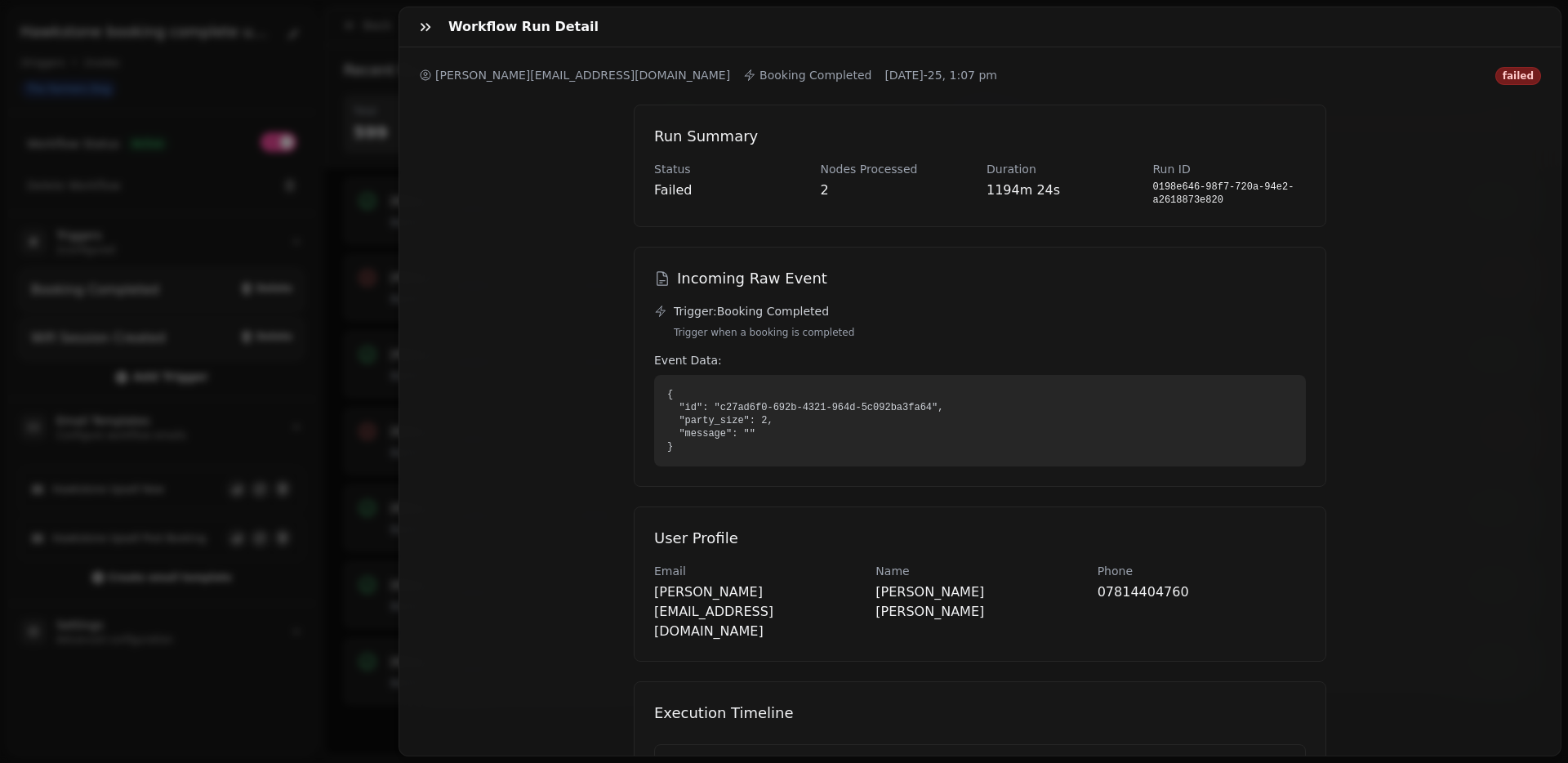
click at [309, 420] on div "Workflow Run Detail [PERSON_NAME][EMAIL_ADDRESS][DOMAIN_NAME] Booking Completed…" at bounding box center [784, 394] width 1568 height 736
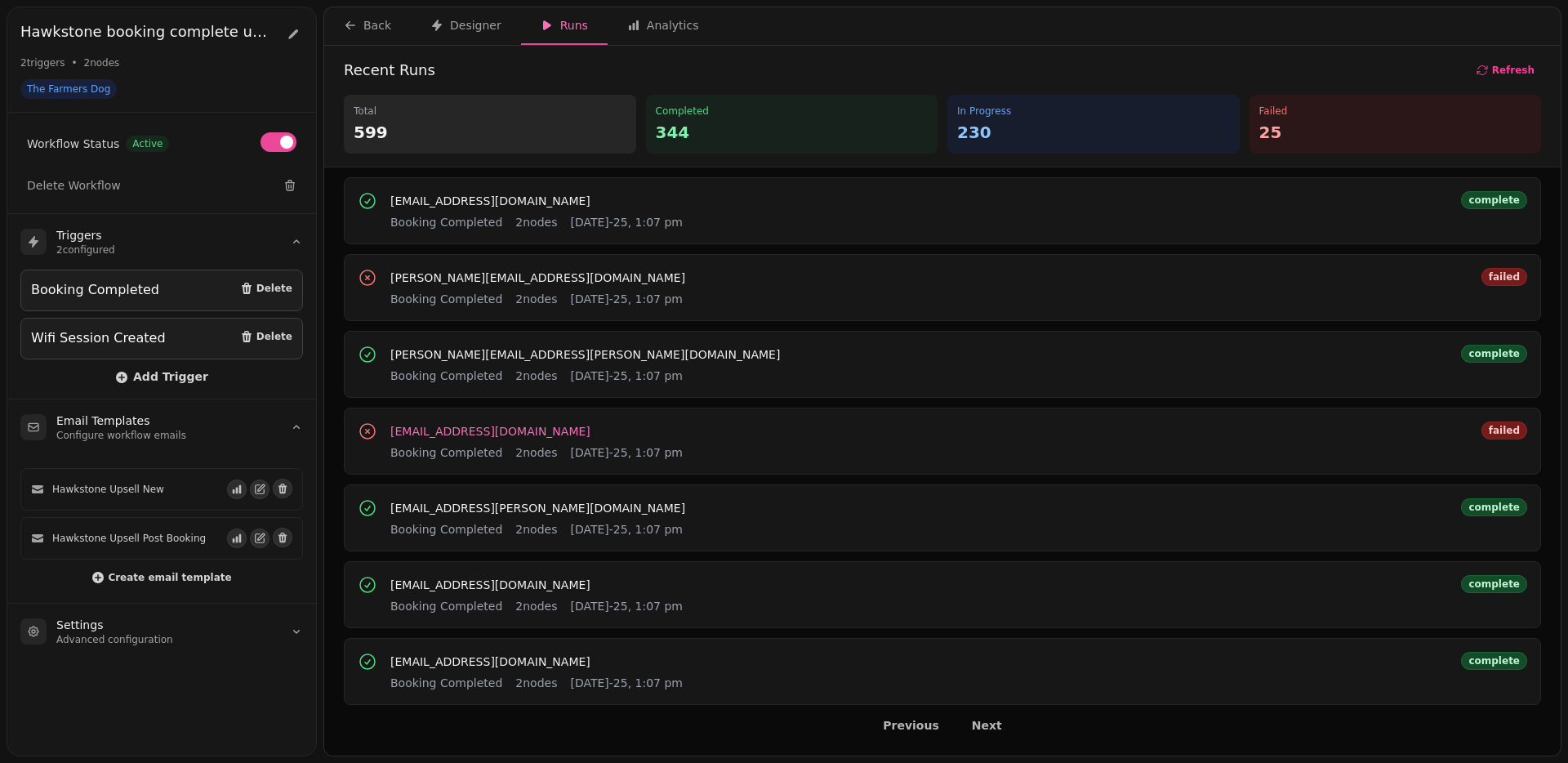
click at [440, 430] on span "[EMAIL_ADDRESS][DOMAIN_NAME]" at bounding box center [490, 431] width 200 height 12
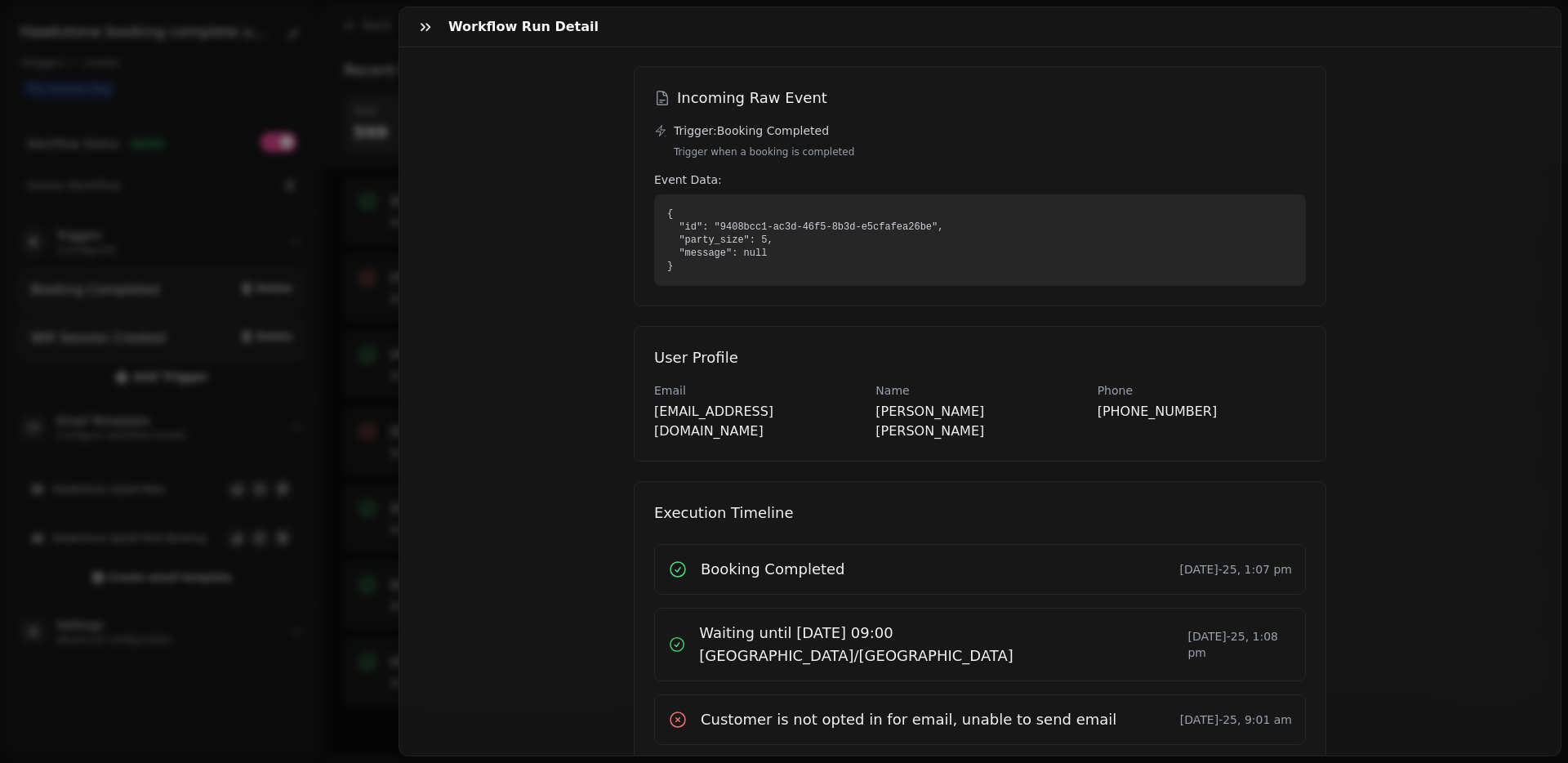
click at [377, 524] on div "Workflow Run Detail [EMAIL_ADDRESS][DOMAIN_NAME] Booking Completed [DATE]-25, 1…" at bounding box center [784, 394] width 1568 height 736
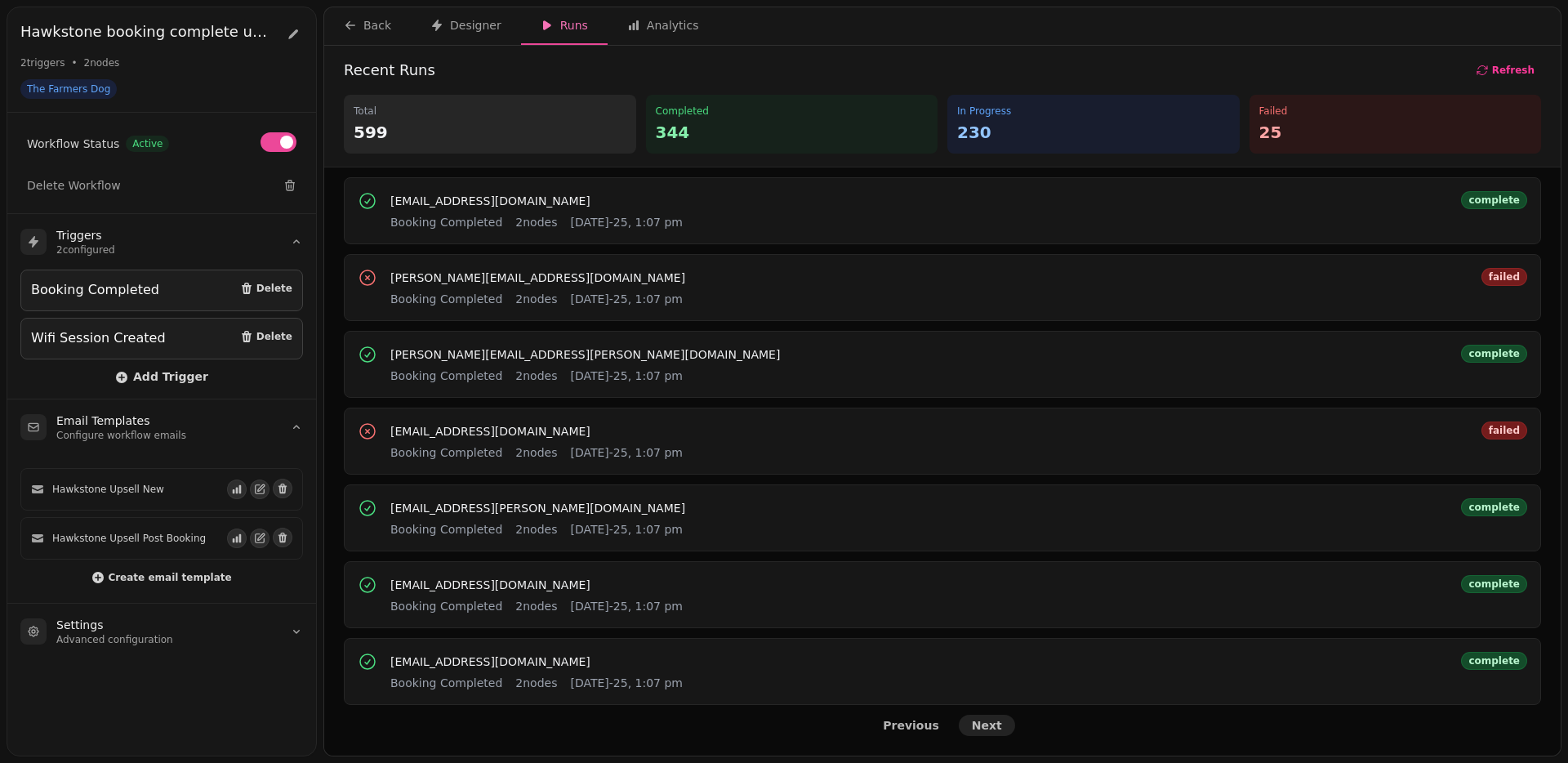
click at [972, 730] on span "Next" at bounding box center [987, 726] width 31 height 12
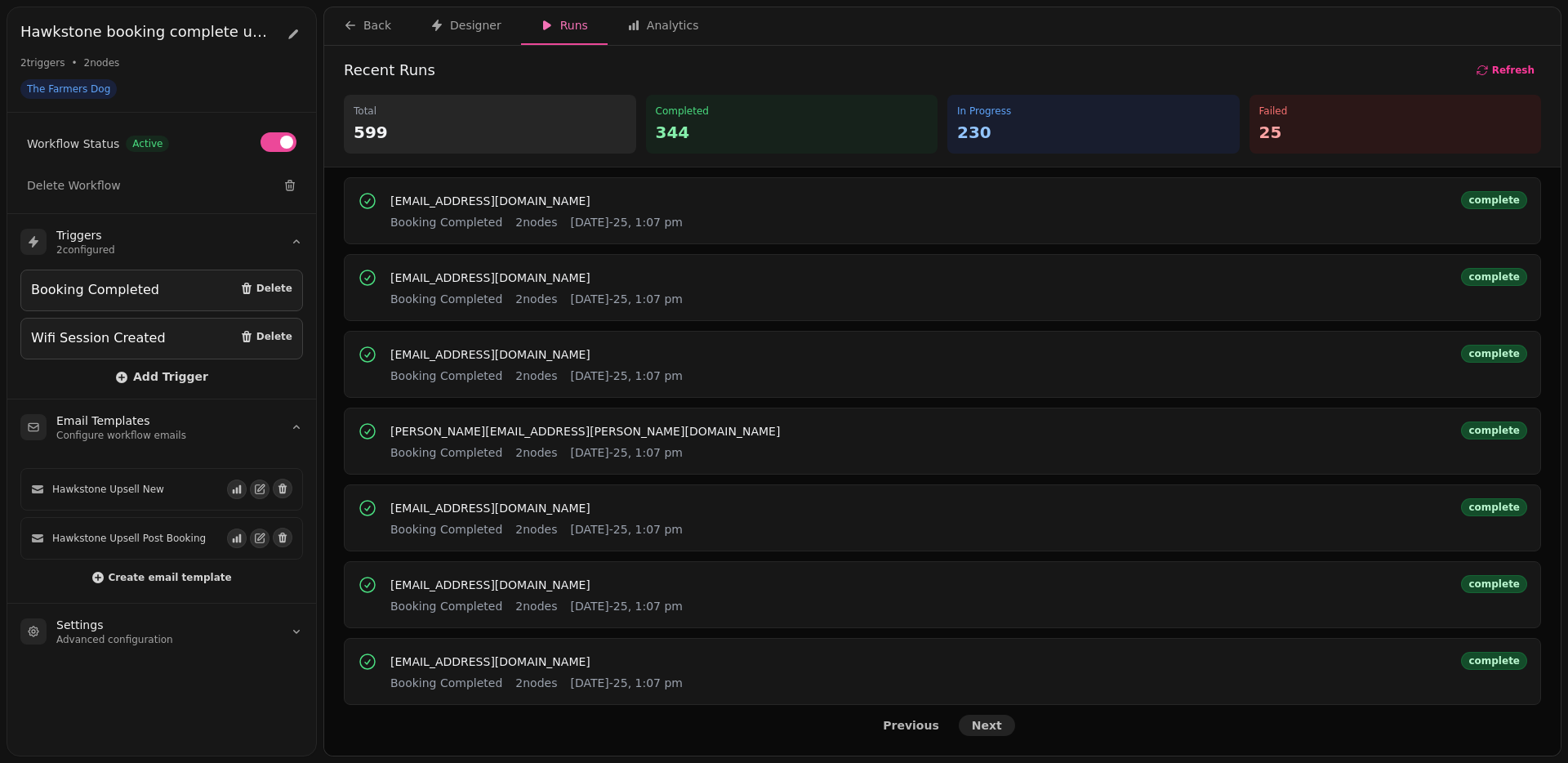
click at [988, 728] on span "Next" at bounding box center [987, 726] width 31 height 12
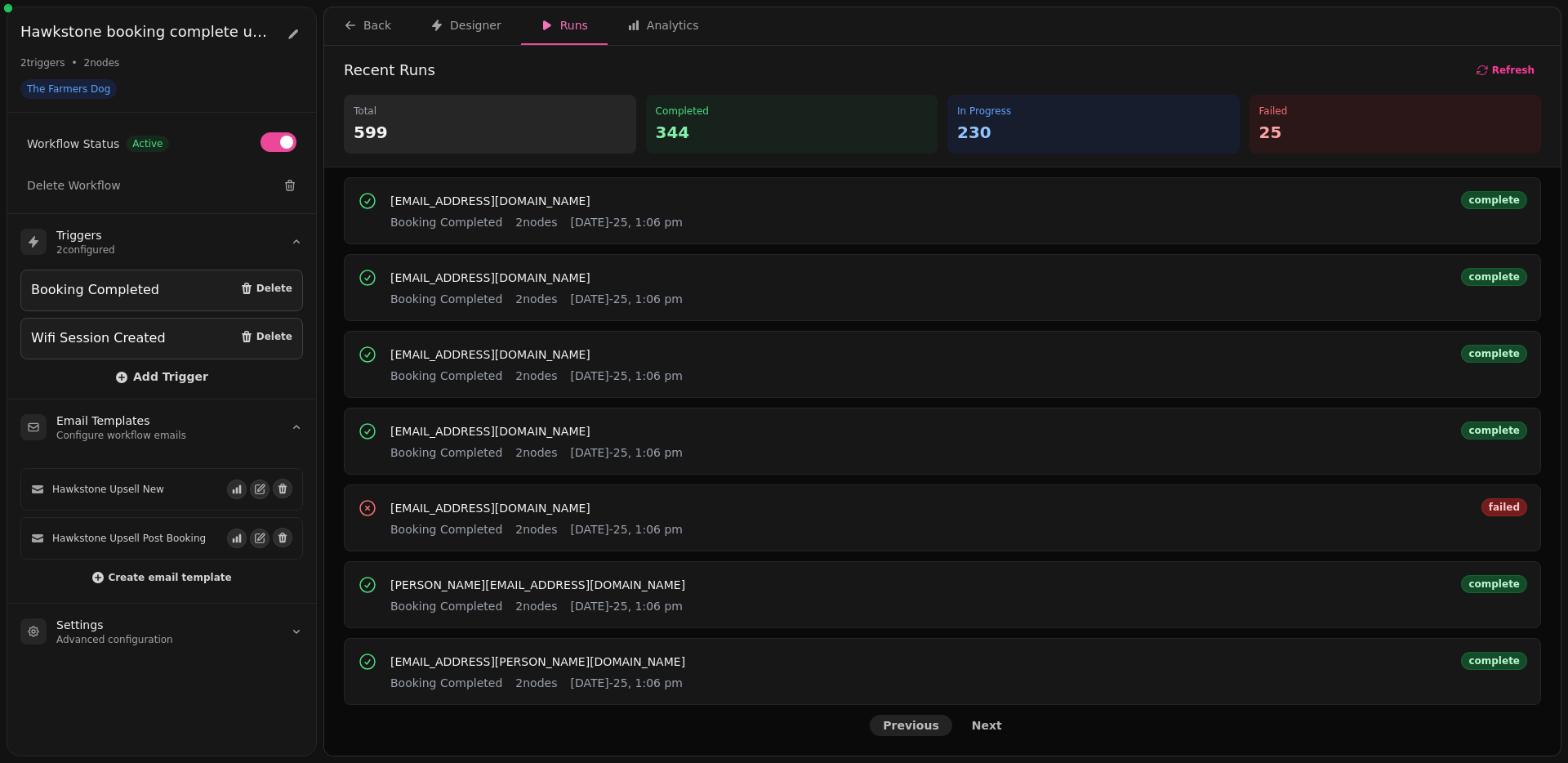
click at [920, 729] on span "Previous" at bounding box center [910, 726] width 56 height 12
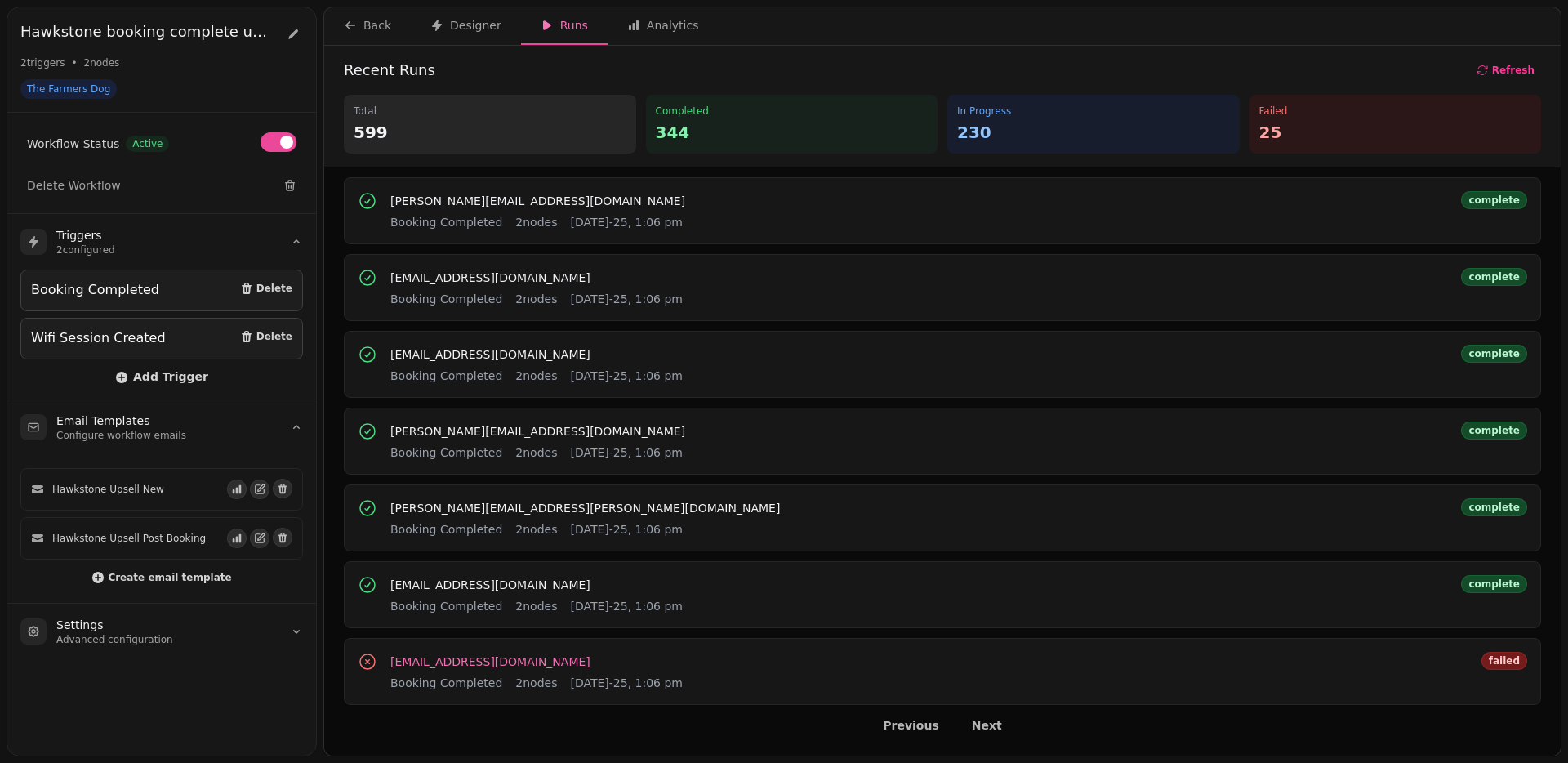
click at [483, 662] on span "[EMAIL_ADDRESS][DOMAIN_NAME]" at bounding box center [490, 661] width 200 height 12
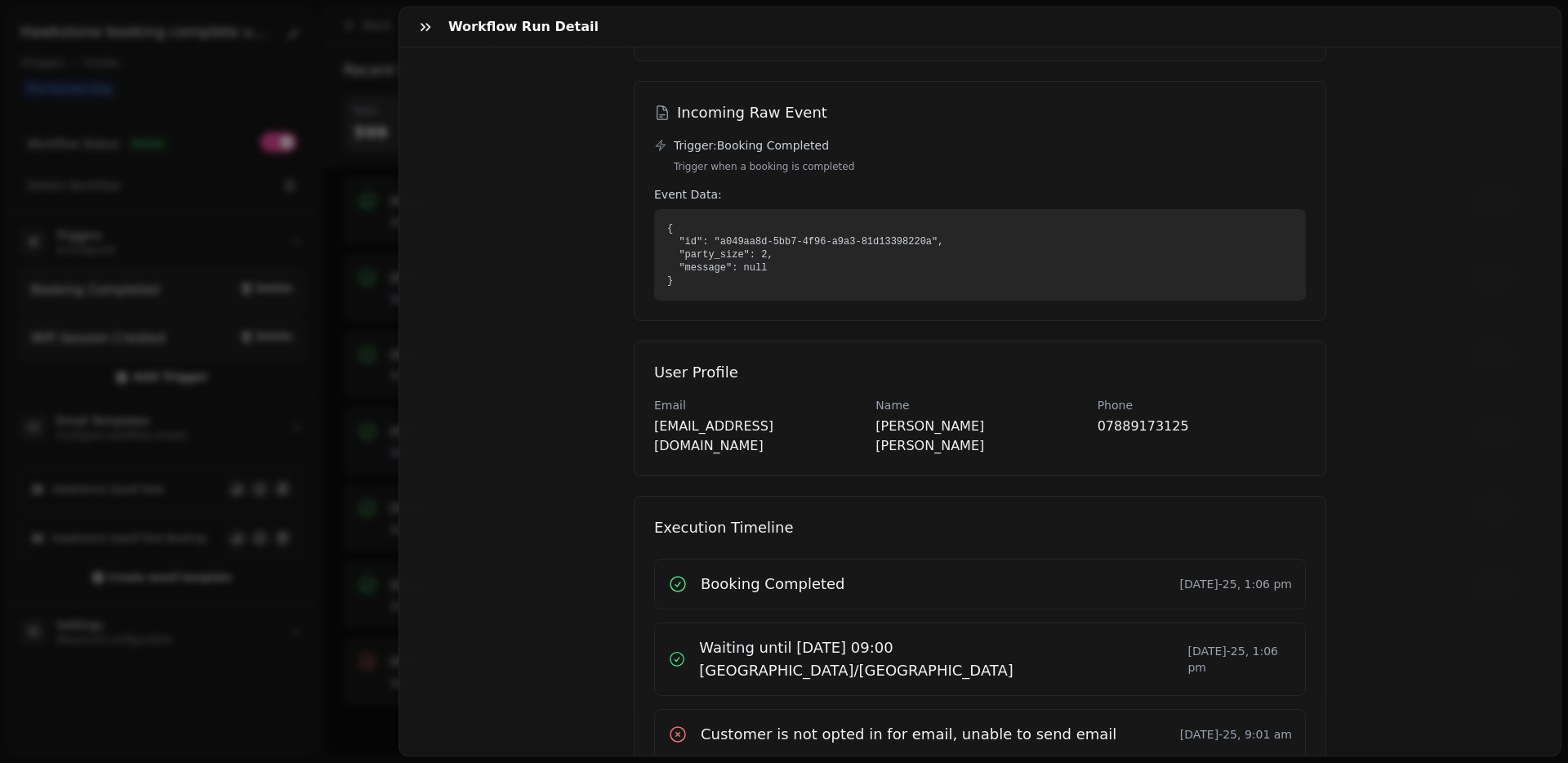
scroll to position [180, 0]
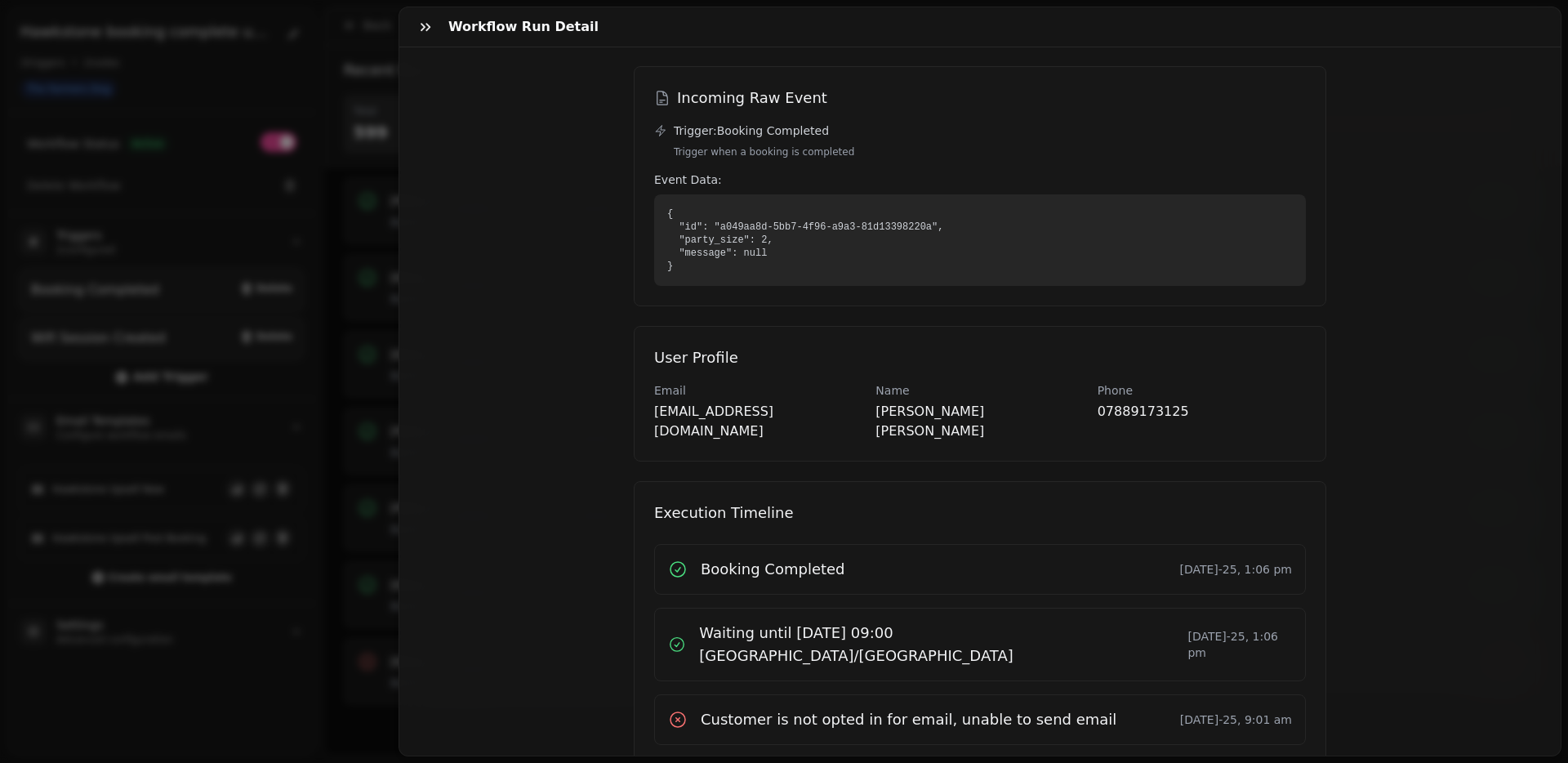
click at [331, 646] on div "Workflow Run Detail [EMAIL_ADDRESS][DOMAIN_NAME] Booking Completed [DATE]-25, 1…" at bounding box center [784, 394] width 1568 height 736
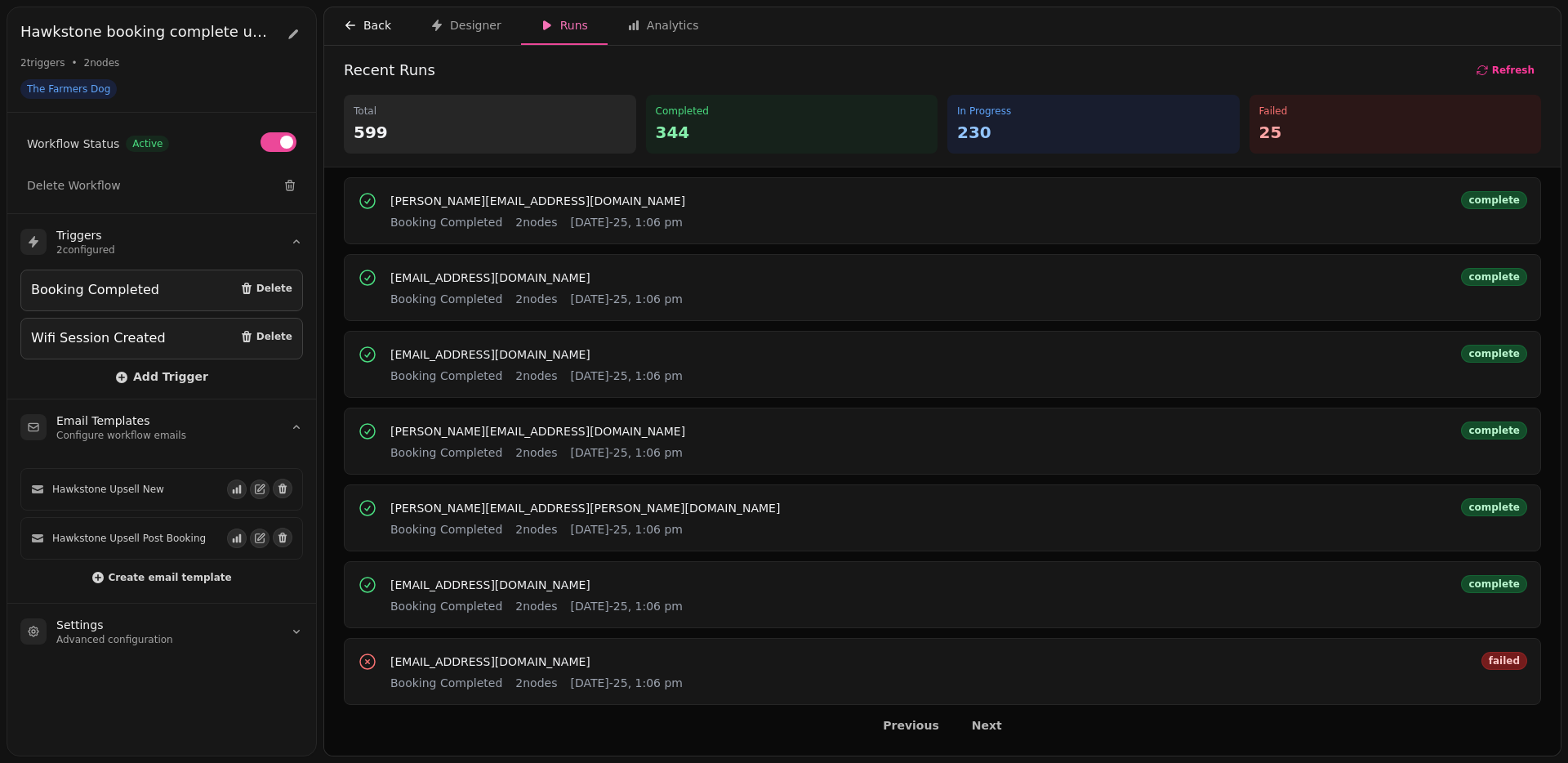
click at [363, 22] on div "Back" at bounding box center [368, 25] width 47 height 17
